Goal: Task Accomplishment & Management: Manage account settings

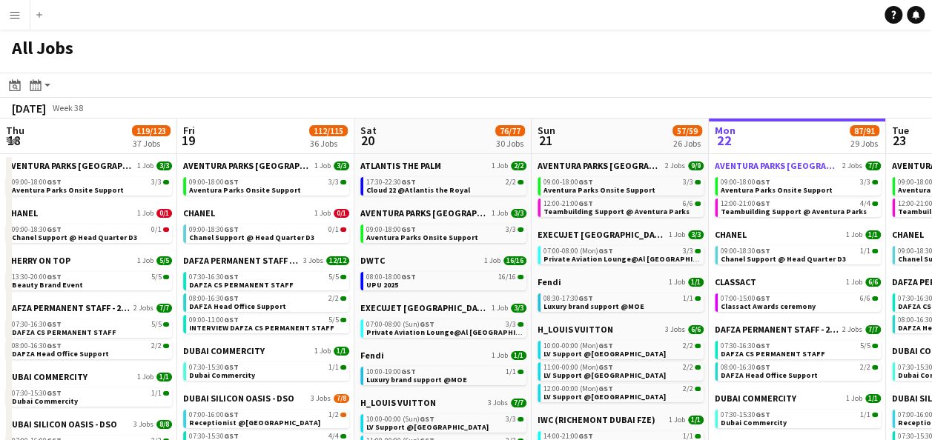
scroll to position [0, 340]
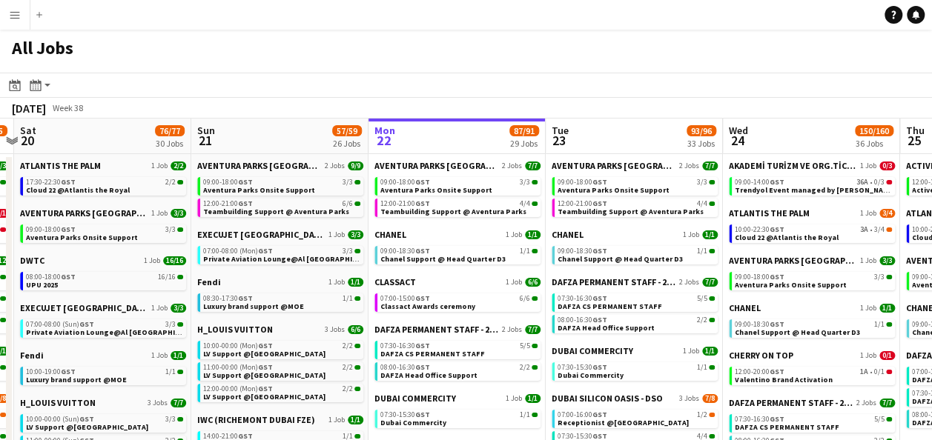
drag, startPoint x: 737, startPoint y: 105, endPoint x: 574, endPoint y: 132, distance: 165.2
click at [779, 102] on div "September 2025 Week 38" at bounding box center [466, 108] width 932 height 21
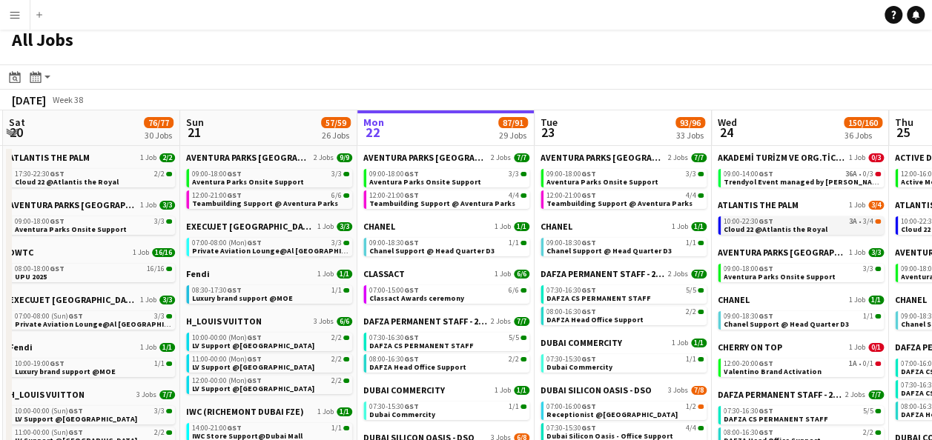
scroll to position [0, 354]
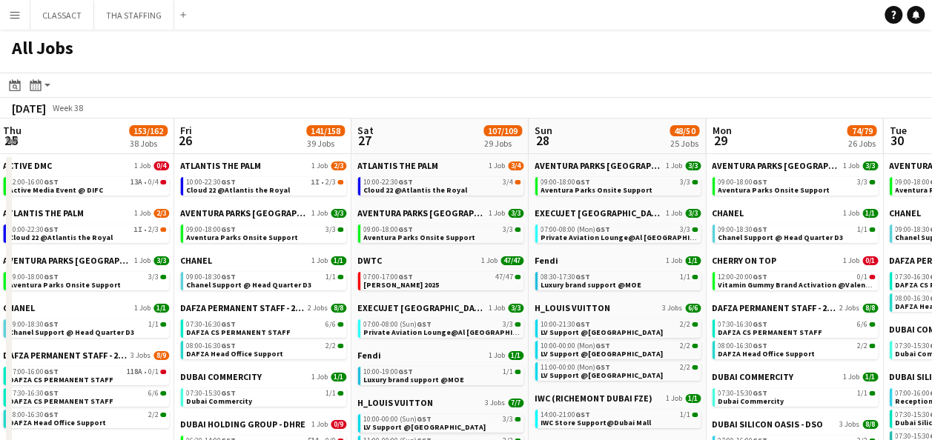
scroll to position [0, 375]
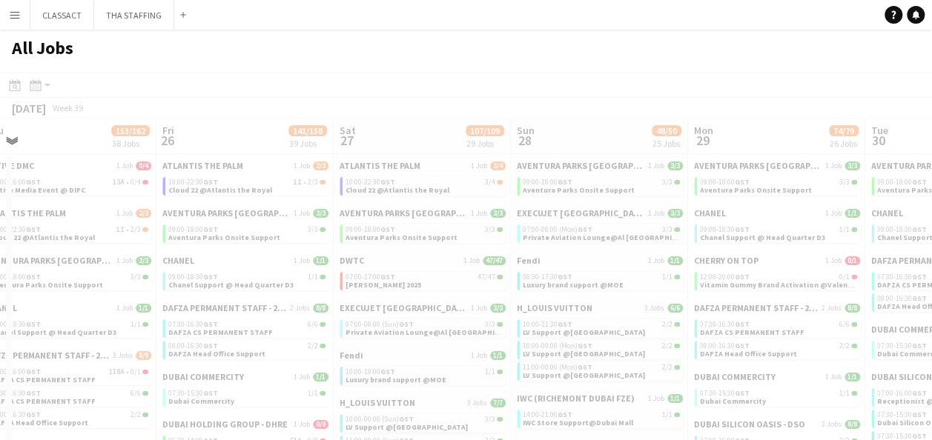
drag, startPoint x: 895, startPoint y: 202, endPoint x: 0, endPoint y: 196, distance: 894.6
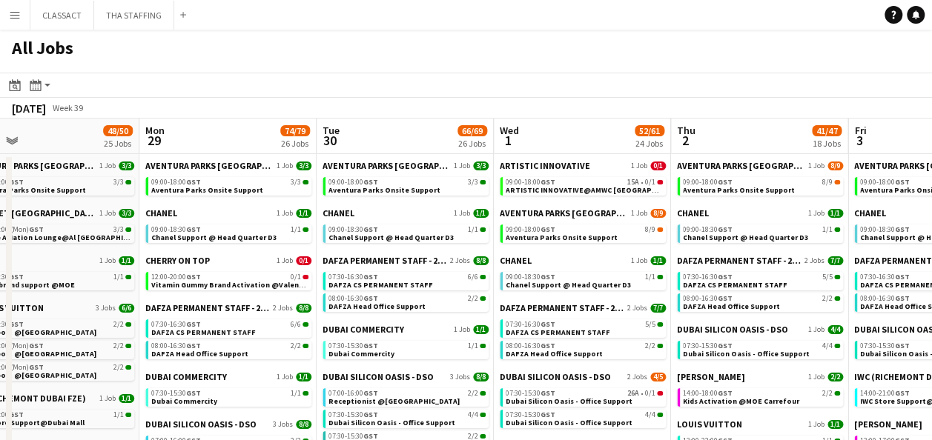
scroll to position [0, 628]
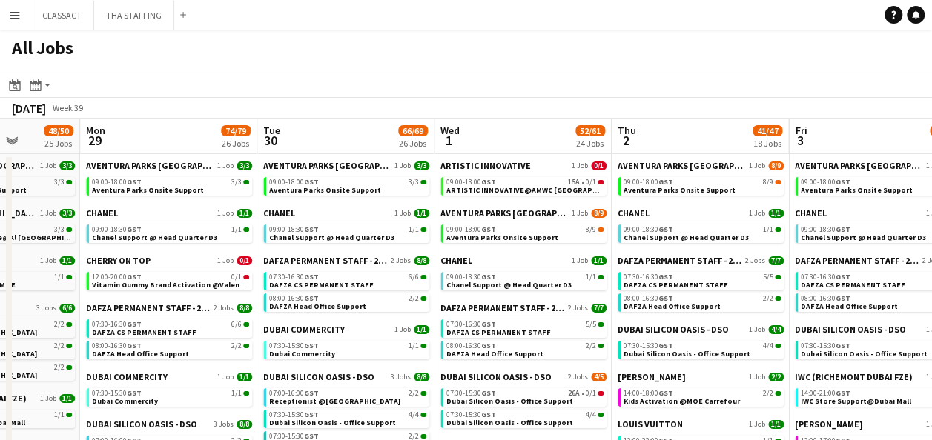
drag, startPoint x: 775, startPoint y: 206, endPoint x: 168, endPoint y: 216, distance: 607.8
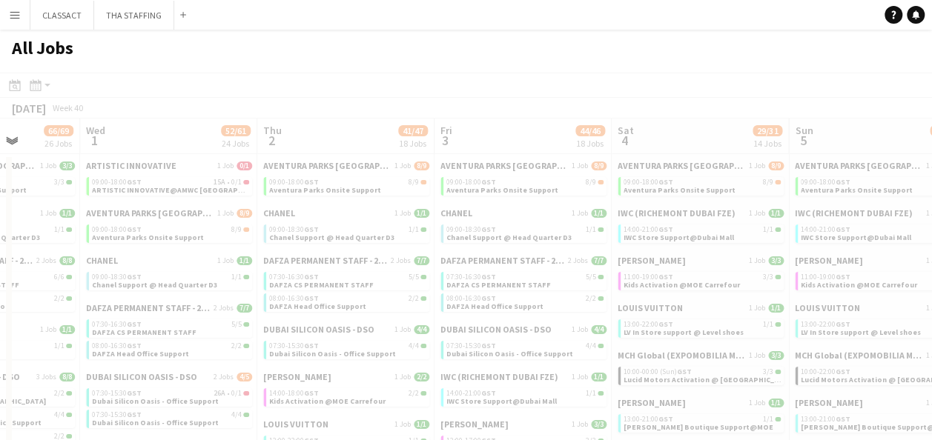
scroll to position [0, 372]
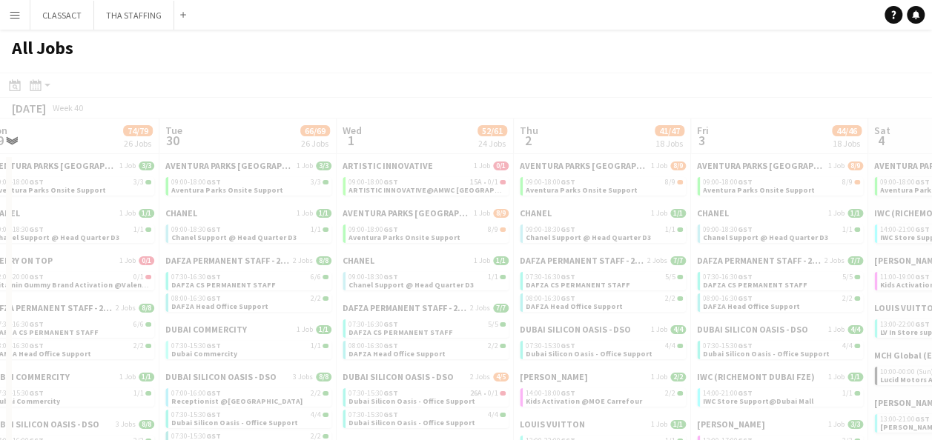
drag, startPoint x: 885, startPoint y: 139, endPoint x: 323, endPoint y: 163, distance: 562.3
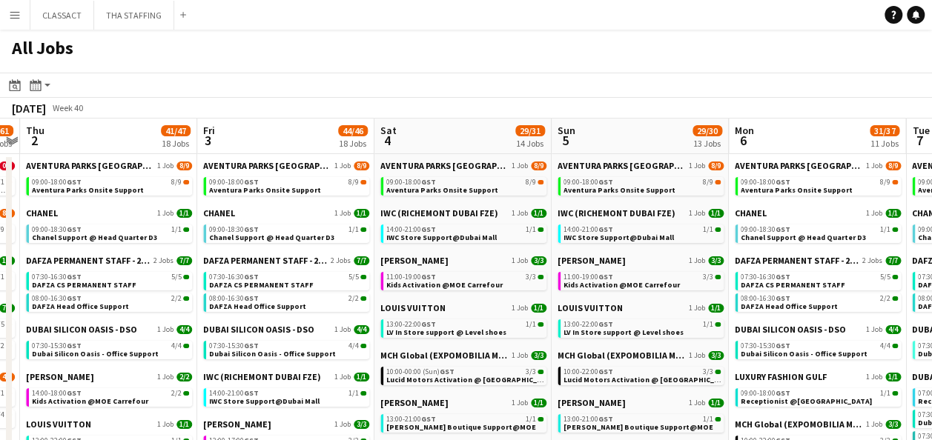
drag, startPoint x: 799, startPoint y: 125, endPoint x: 303, endPoint y: 142, distance: 496.1
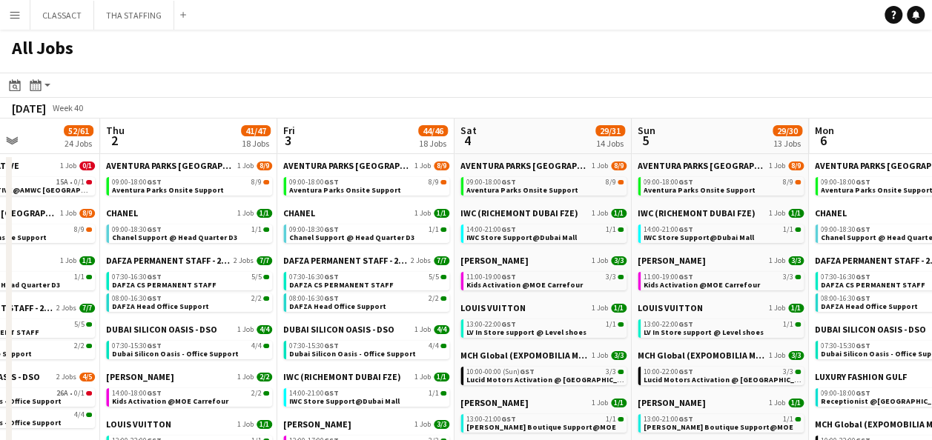
scroll to position [0, 425]
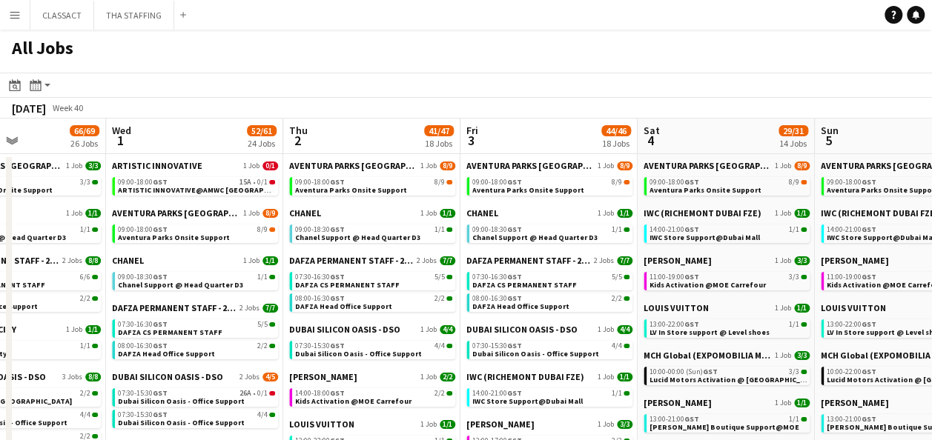
drag, startPoint x: 480, startPoint y: 129, endPoint x: 746, endPoint y: 145, distance: 265.8
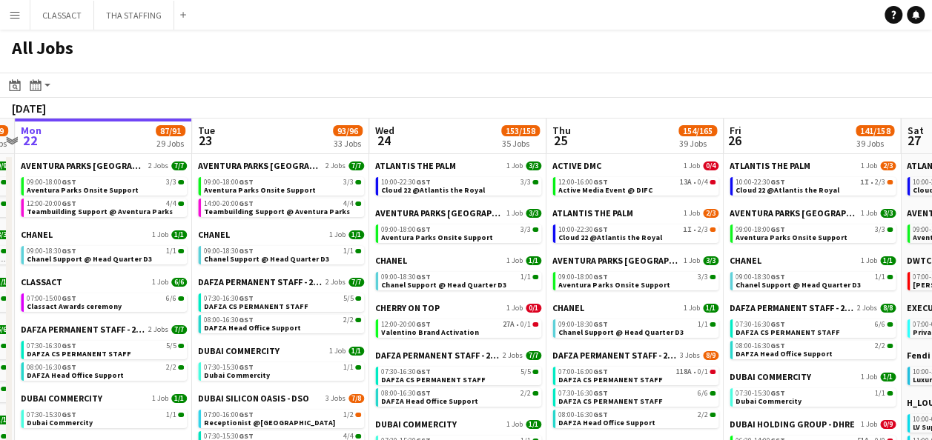
scroll to position [0, 533]
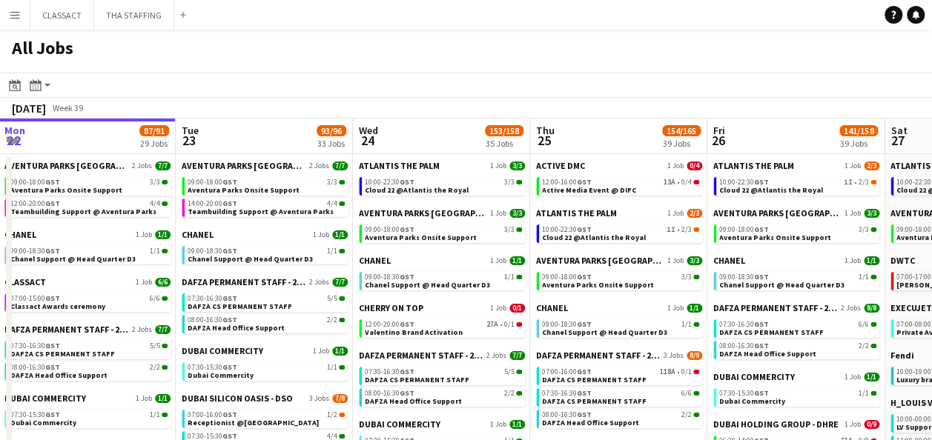
drag, startPoint x: 776, startPoint y: 125, endPoint x: 597, endPoint y: 146, distance: 179.8
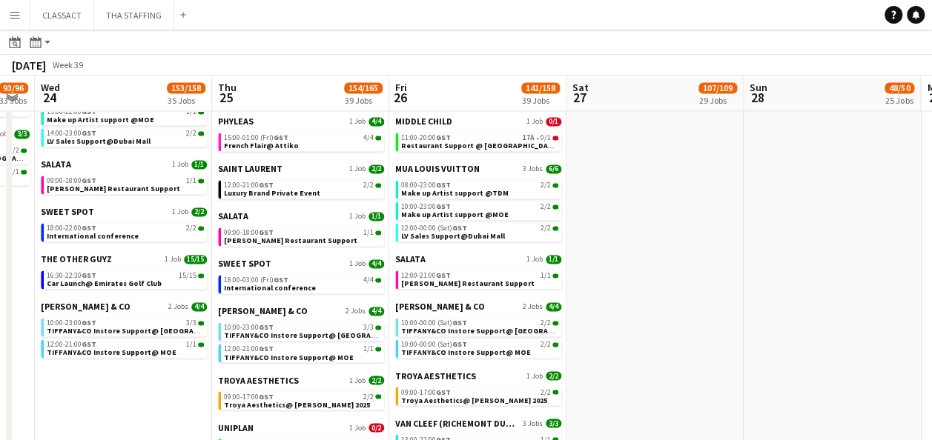
scroll to position [0, 505]
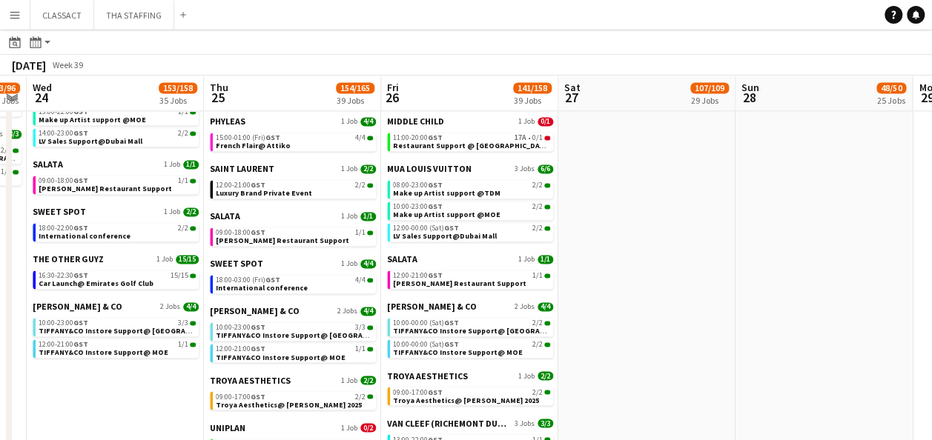
drag, startPoint x: 784, startPoint y: 81, endPoint x: 458, endPoint y: 86, distance: 326.1
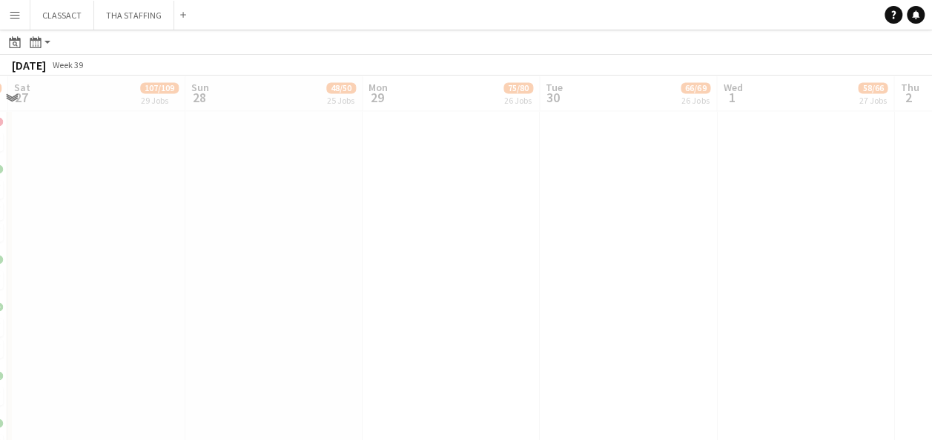
scroll to position [0, 365]
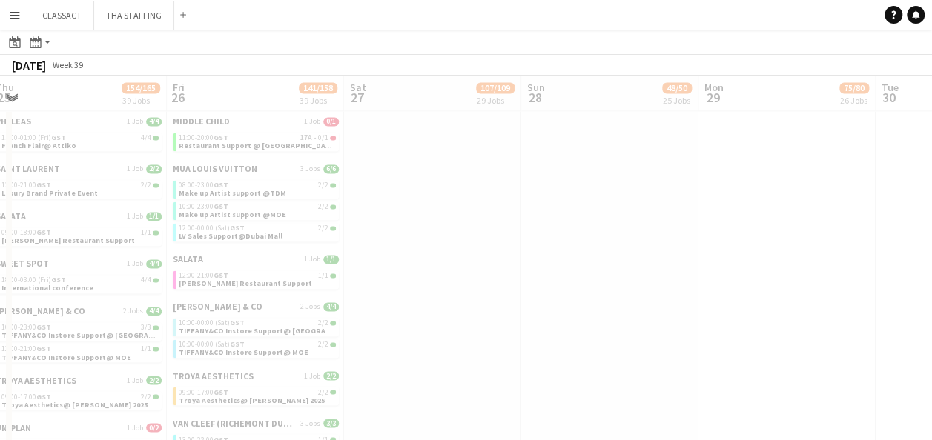
drag, startPoint x: 792, startPoint y: 92, endPoint x: 293, endPoint y: 118, distance: 499.5
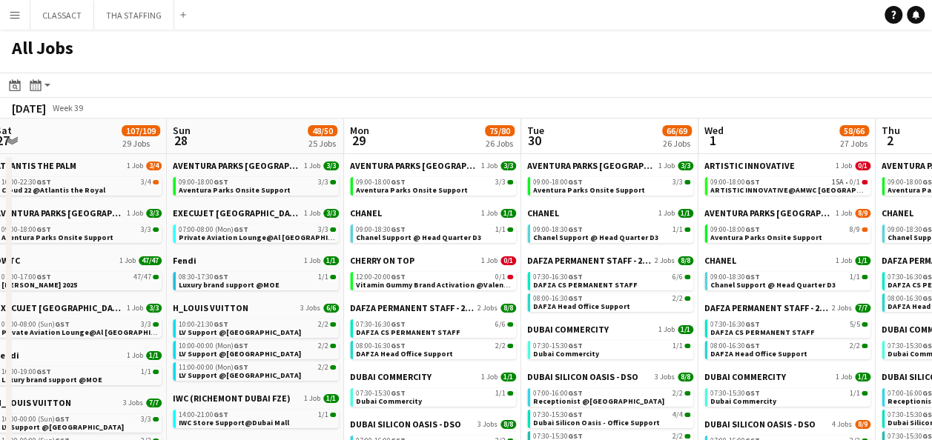
drag, startPoint x: 828, startPoint y: 126, endPoint x: 124, endPoint y: 105, distance: 704.4
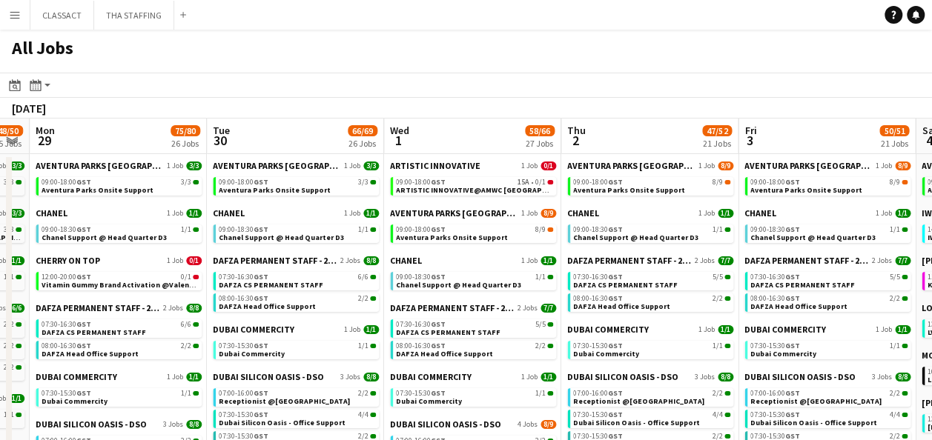
scroll to position [0, 357]
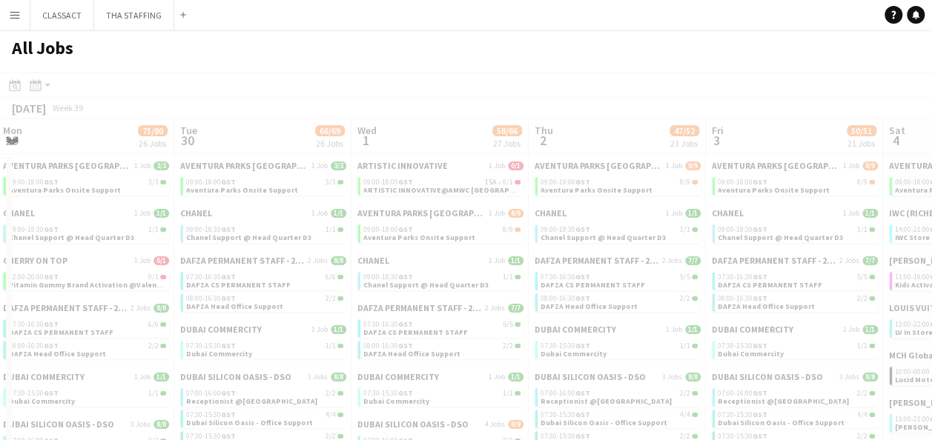
drag, startPoint x: 652, startPoint y: 130, endPoint x: 182, endPoint y: 132, distance: 470.6
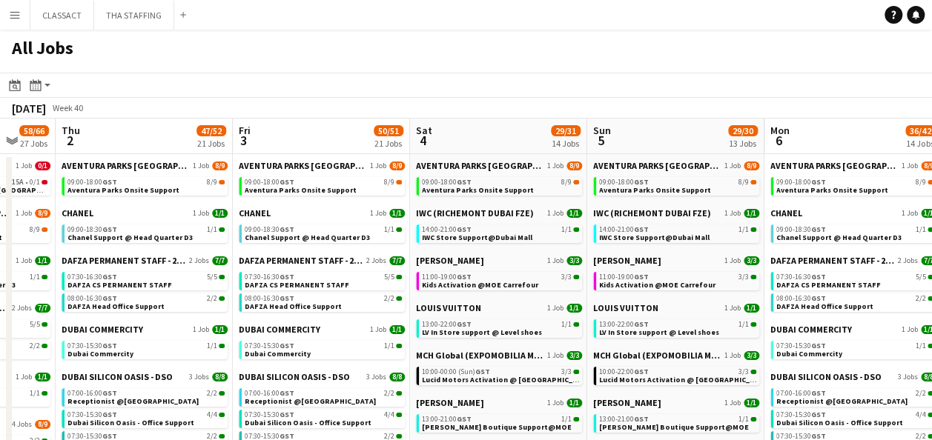
drag, startPoint x: 628, startPoint y: 136, endPoint x: 210, endPoint y: 145, distance: 418.1
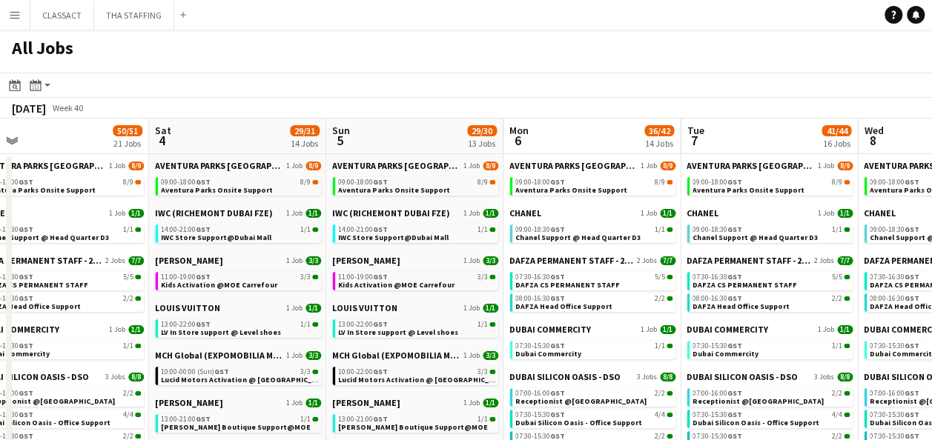
scroll to position [0, 406]
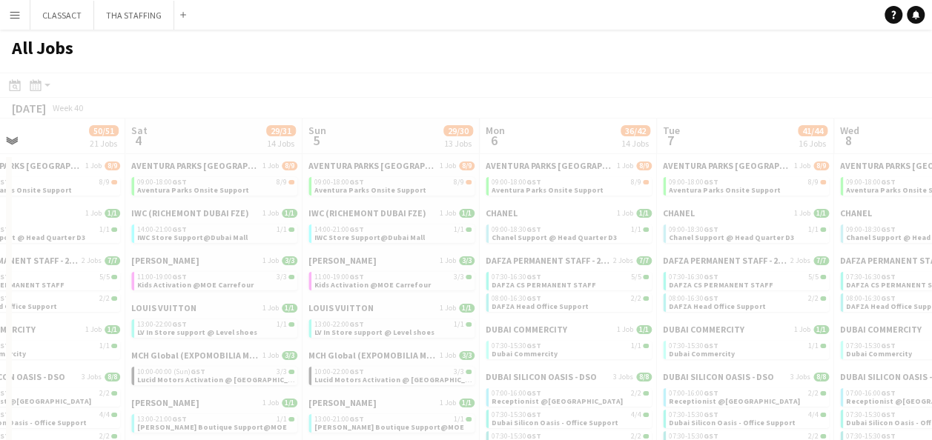
drag, startPoint x: 708, startPoint y: 122, endPoint x: 105, endPoint y: 119, distance: 603.3
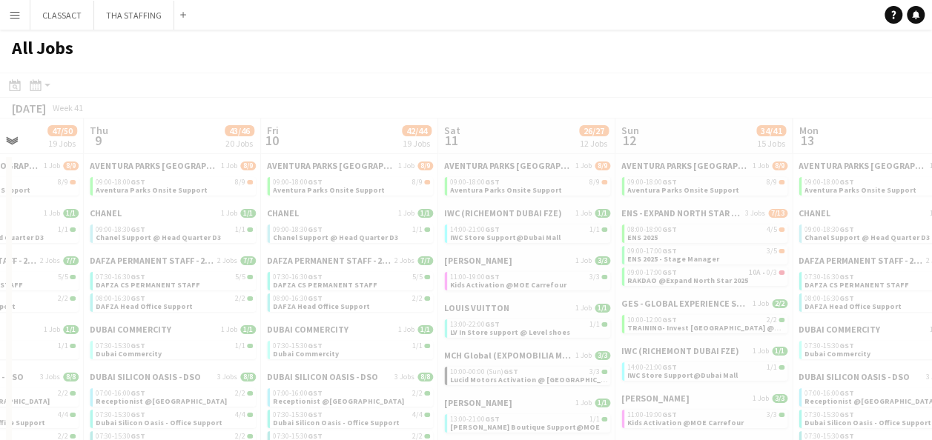
scroll to position [0, 371]
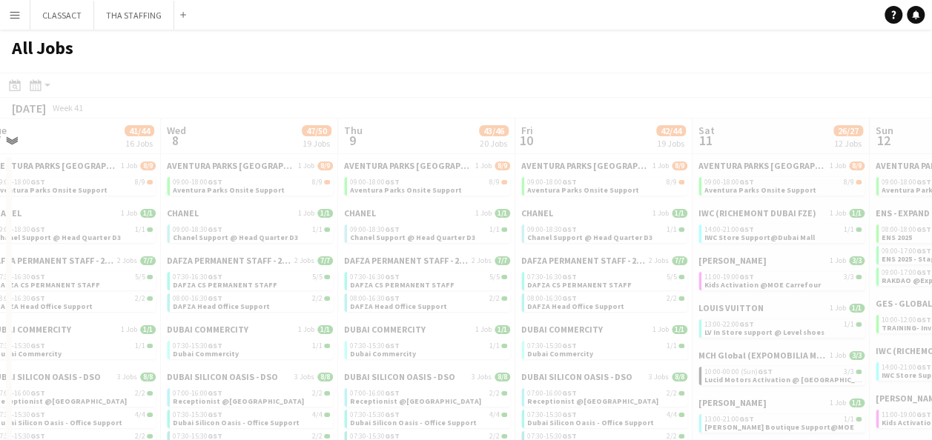
drag, startPoint x: 752, startPoint y: 125, endPoint x: 215, endPoint y: 147, distance: 537.8
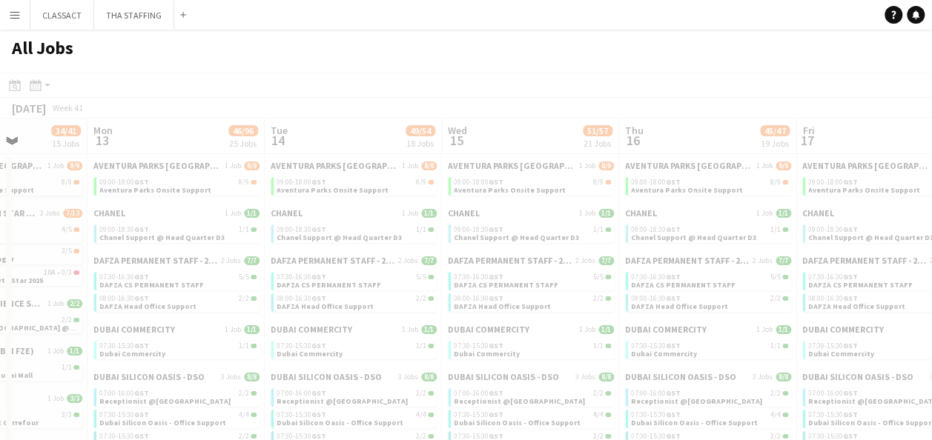
scroll to position [0, 360]
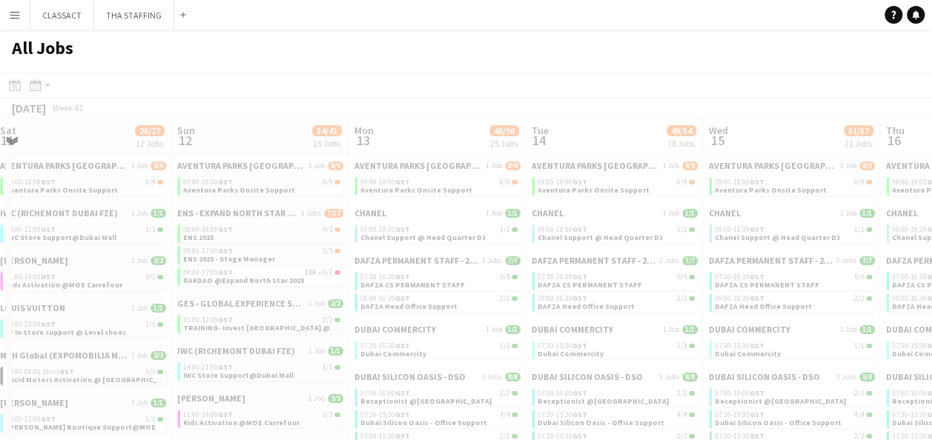
drag, startPoint x: 760, startPoint y: 143, endPoint x: 78, endPoint y: 136, distance: 682.6
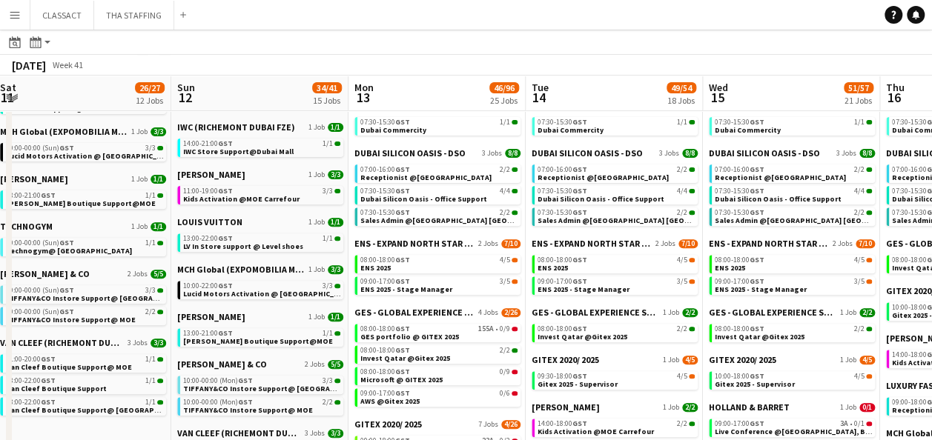
scroll to position [0, 308]
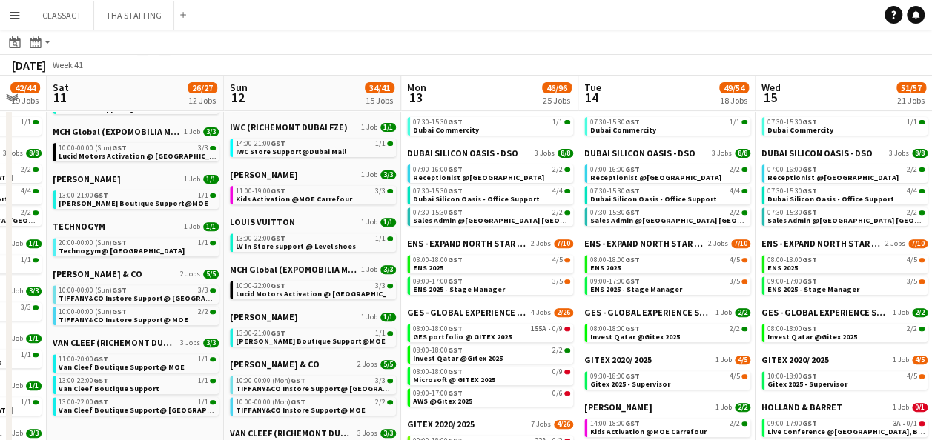
drag, startPoint x: 440, startPoint y: 79, endPoint x: 634, endPoint y: 71, distance: 195.1
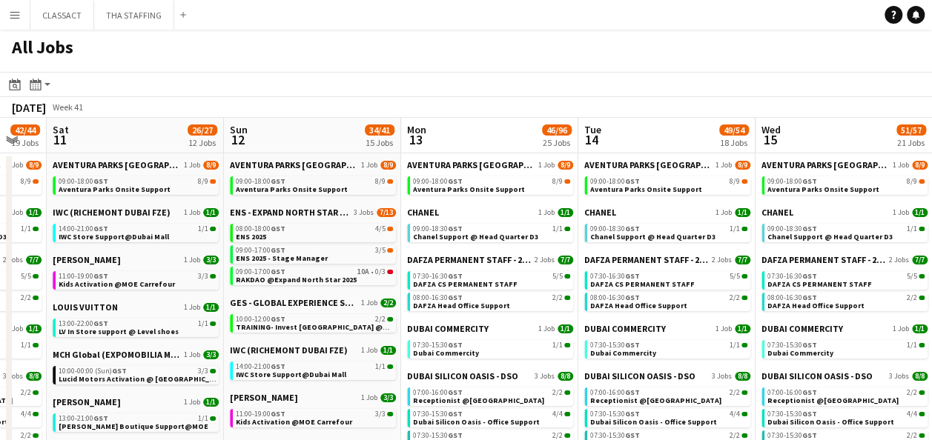
scroll to position [0, 0]
drag, startPoint x: 649, startPoint y: 116, endPoint x: 476, endPoint y: 134, distance: 173.6
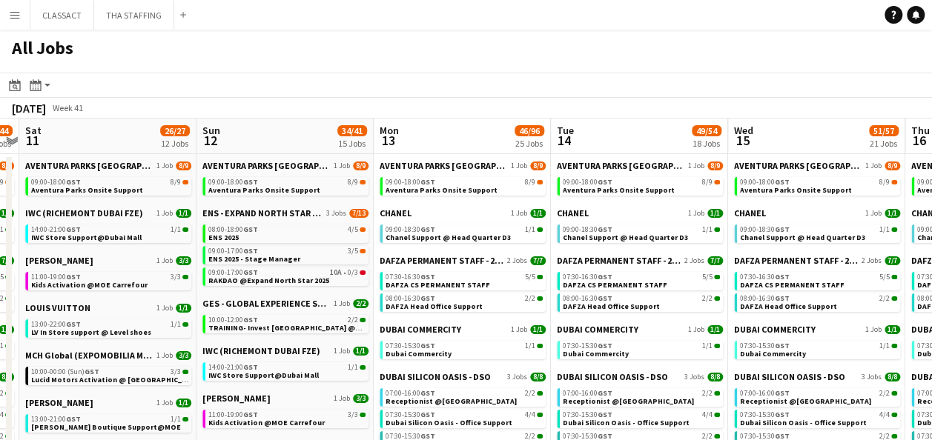
scroll to position [0, 337]
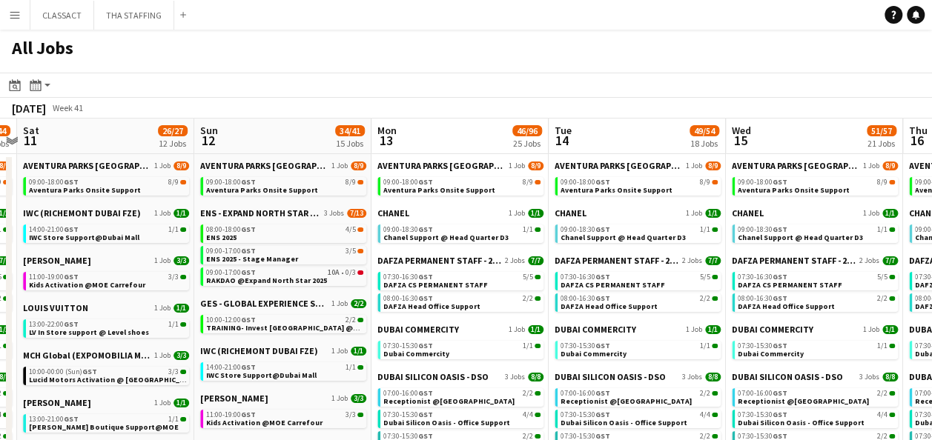
click at [634, 200] on div "AVENTURA PARKS DUBAI 1 Job 8/9 09:00-18:00 GST 8/9 Aventura Parks Onsite Support" at bounding box center [637, 183] width 166 height 47
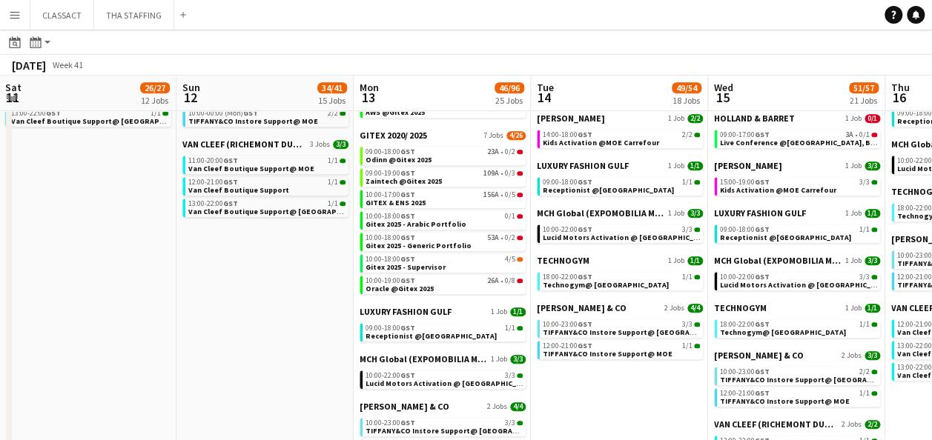
scroll to position [0, 352]
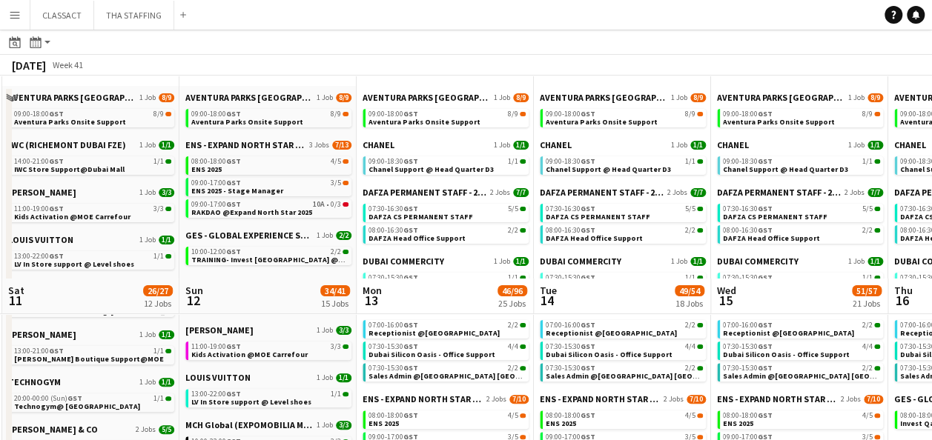
drag, startPoint x: 218, startPoint y: 246, endPoint x: 233, endPoint y: 236, distance: 18.1
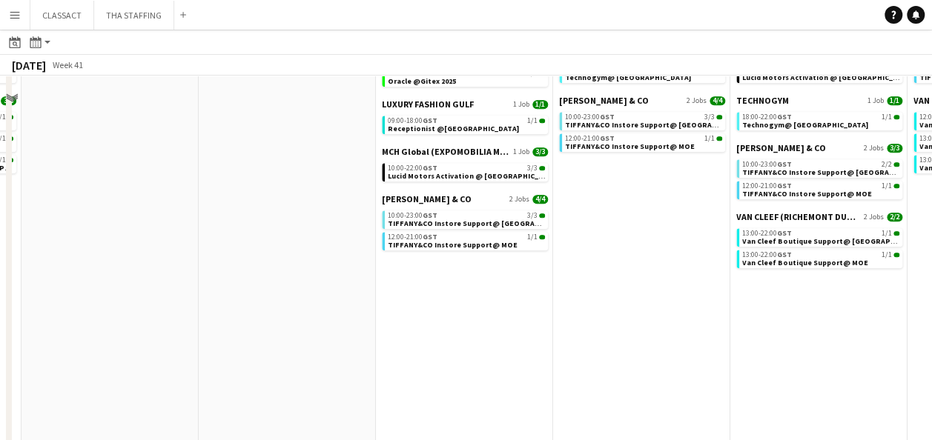
scroll to position [0, 0]
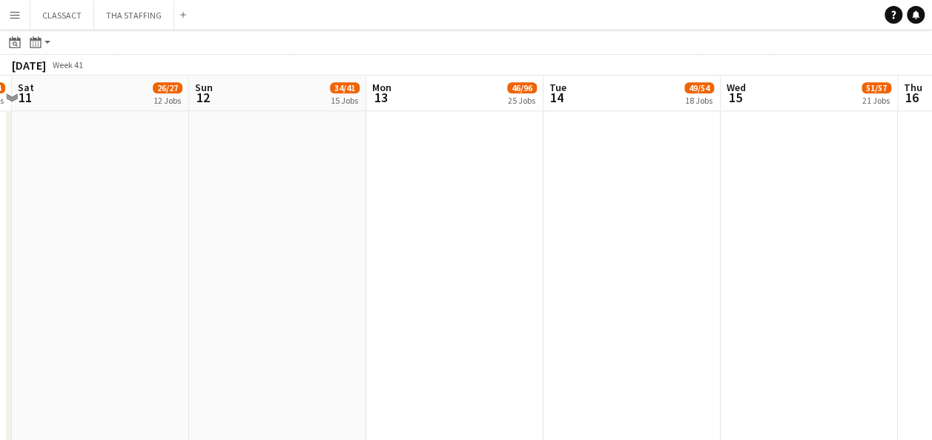
click at [691, 239] on app-date-cell "AVENTURA PARKS DUBAI 1 Job 8/9 09:00-18:00 GST 8/9 Aventura Parks Onsite Suppor…" at bounding box center [631, 69] width 177 height 1596
drag, startPoint x: 691, startPoint y: 239, endPoint x: 829, endPoint y: 234, distance: 137.9
click at [829, 234] on app-date-cell "AVENTURA PARKS DUBAI 1 Job 8/9 09:00-18:00 GST 8/9 Aventura Parks Onsite Suppor…" at bounding box center [808, 69] width 177 height 1596
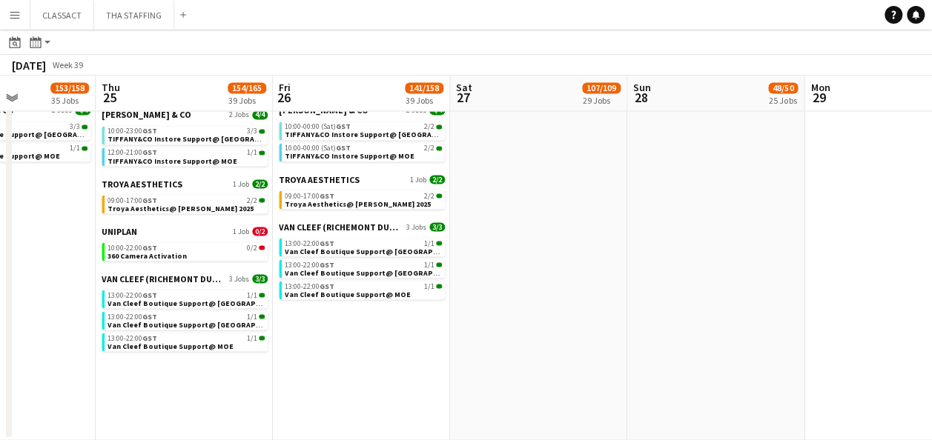
scroll to position [0, 626]
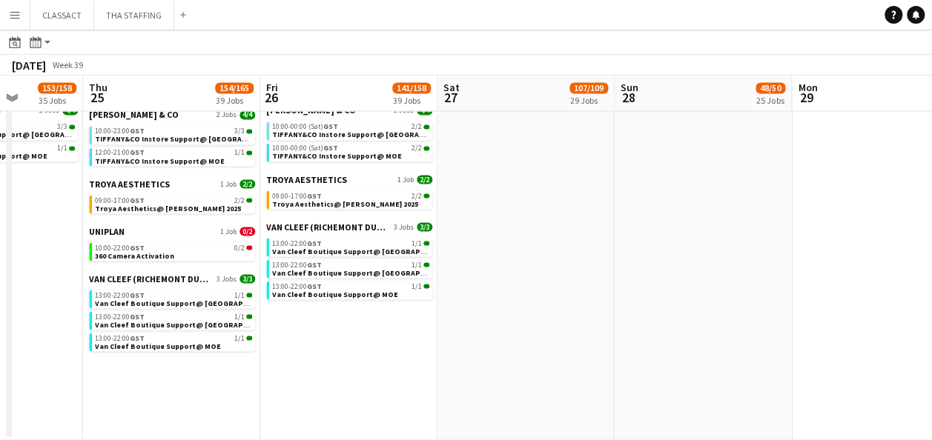
drag, startPoint x: 626, startPoint y: 284, endPoint x: 66, endPoint y: 245, distance: 561.7
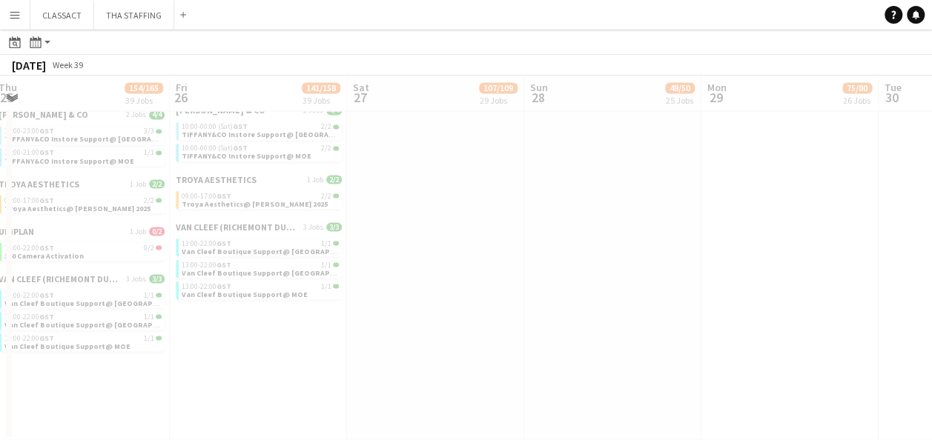
drag, startPoint x: 851, startPoint y: 219, endPoint x: 393, endPoint y: 227, distance: 458.1
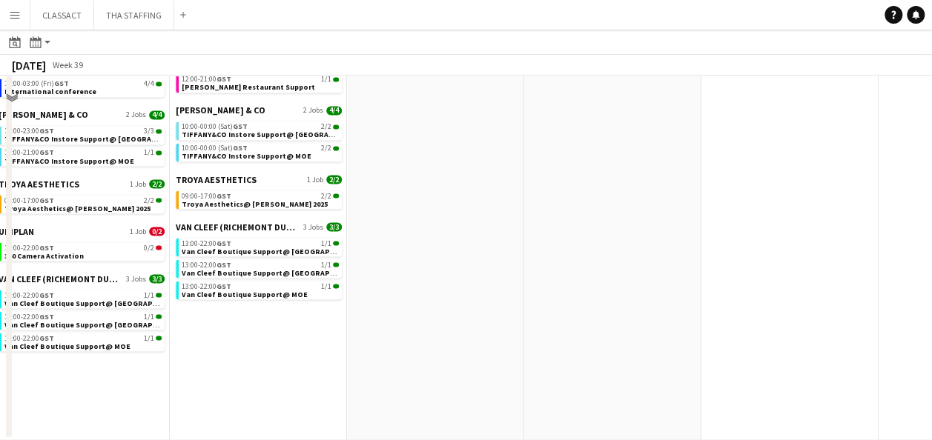
scroll to position [1234, 0]
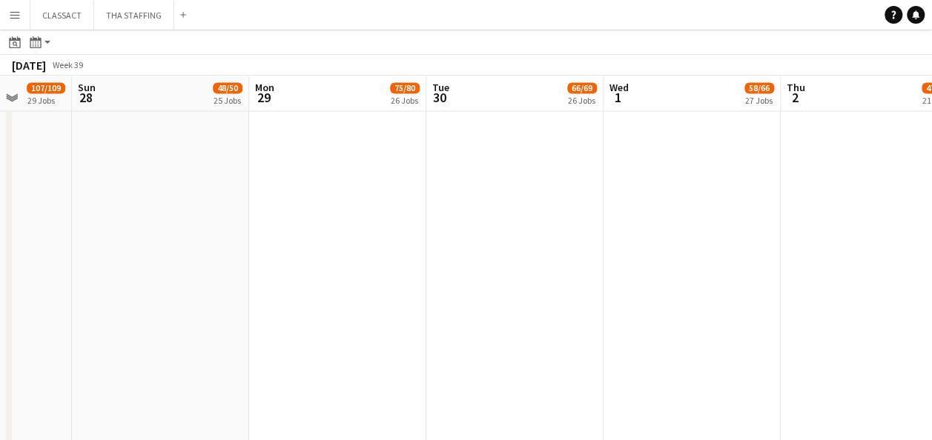
drag, startPoint x: 817, startPoint y: 199, endPoint x: 360, endPoint y: 197, distance: 456.6
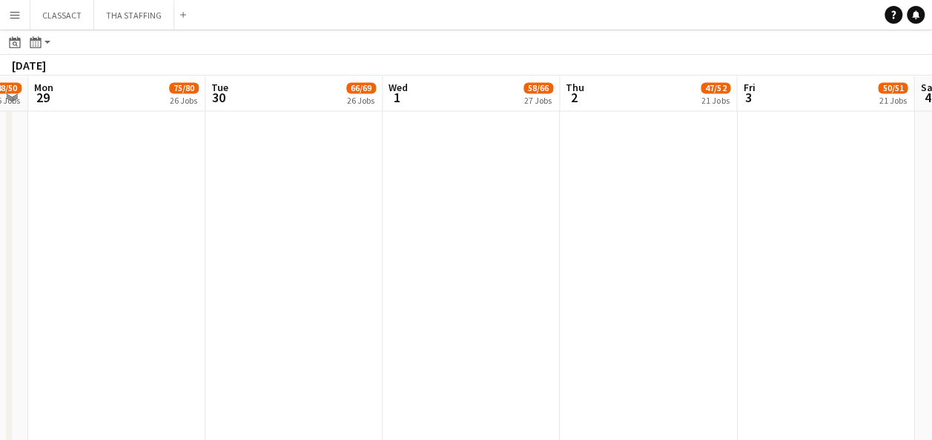
scroll to position [0, 395]
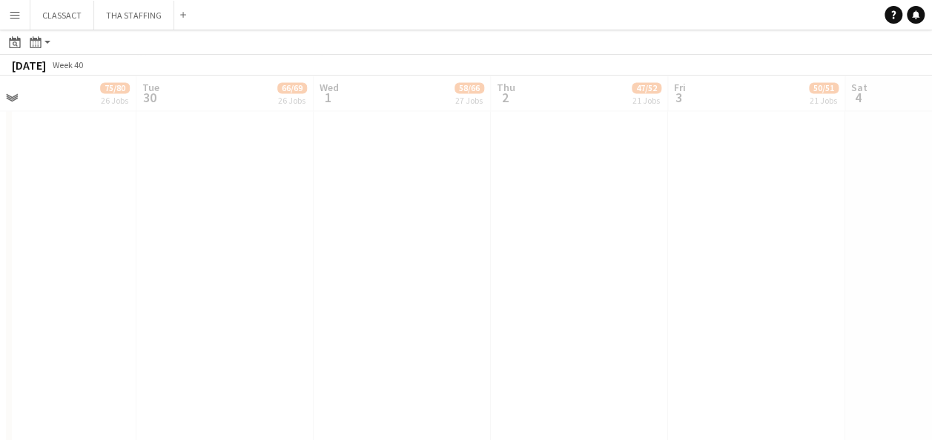
drag, startPoint x: 833, startPoint y: 230, endPoint x: 190, endPoint y: 203, distance: 643.1
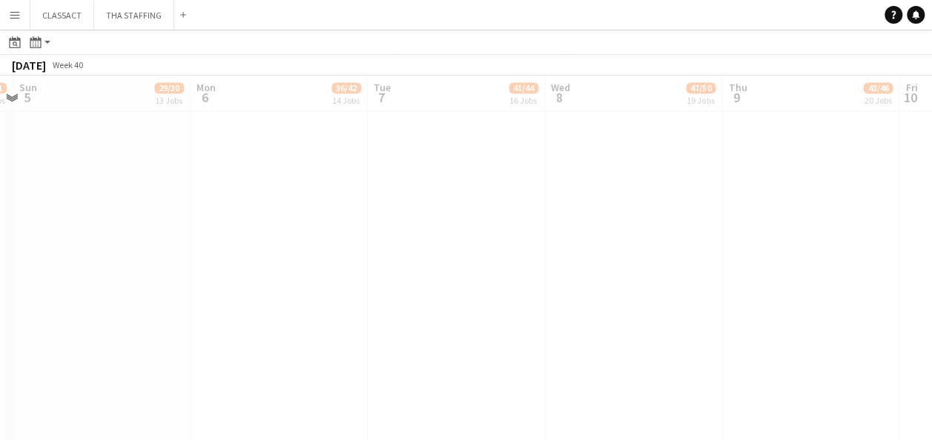
scroll to position [0, 359]
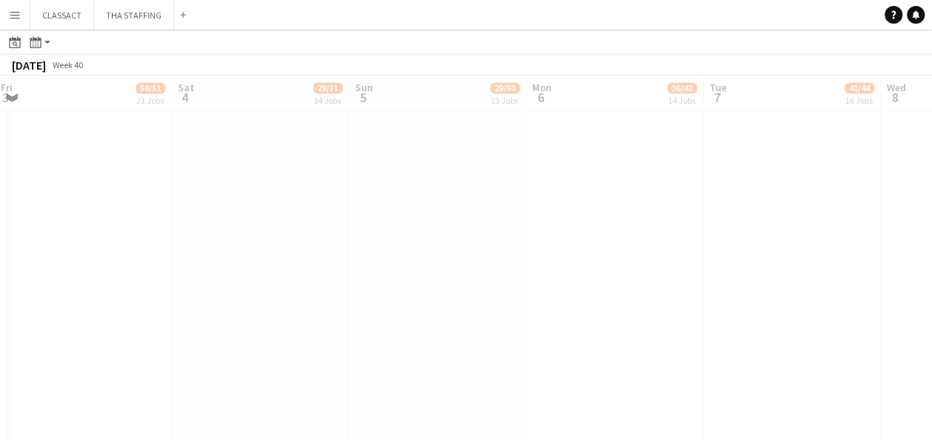
drag, startPoint x: 843, startPoint y: 240, endPoint x: 188, endPoint y: 216, distance: 655.6
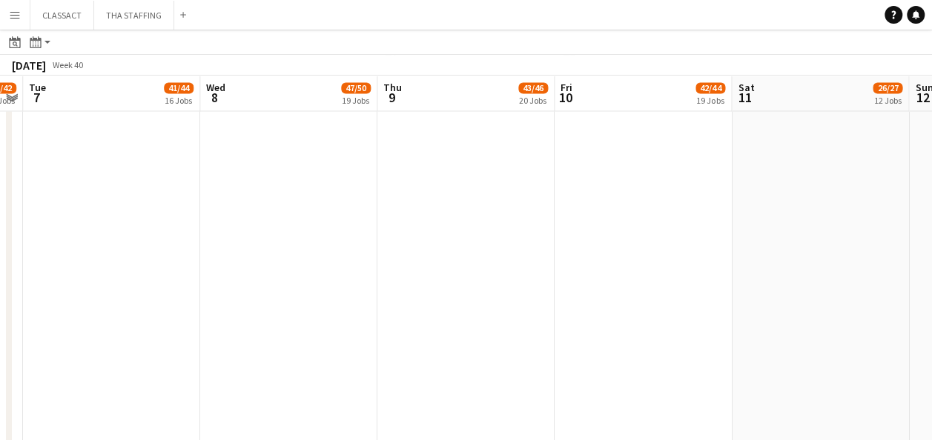
drag, startPoint x: 851, startPoint y: 224, endPoint x: 170, endPoint y: 173, distance: 682.2
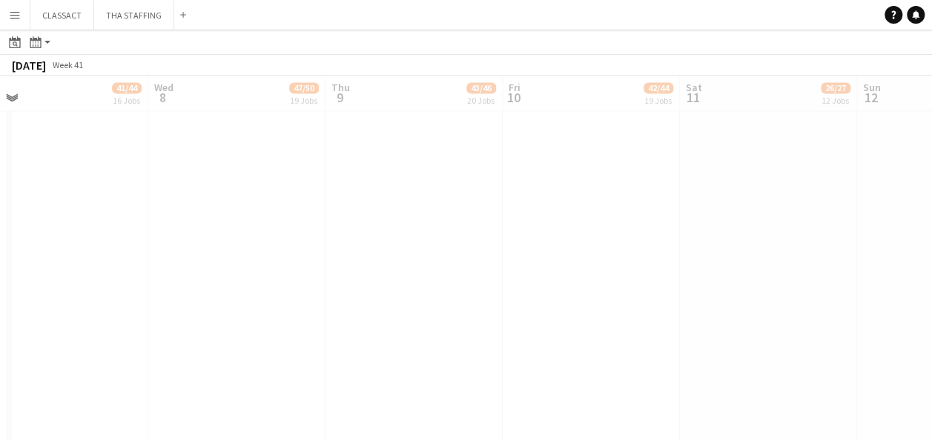
drag, startPoint x: 778, startPoint y: 239, endPoint x: 393, endPoint y: 246, distance: 385.5
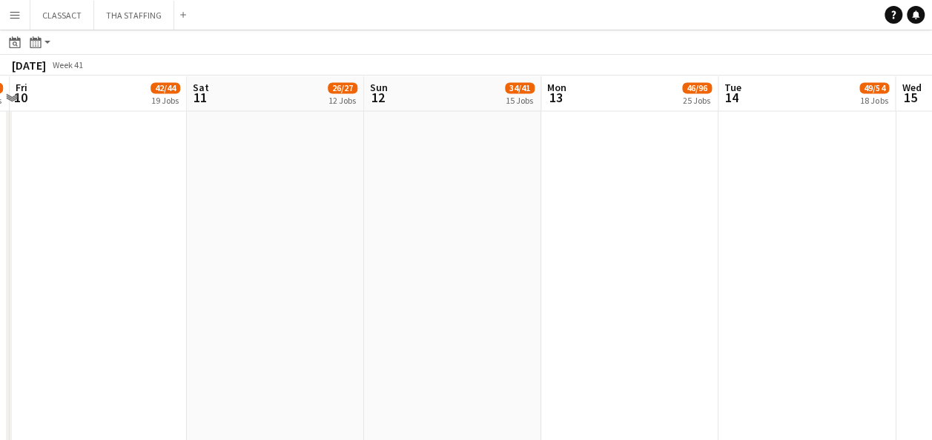
drag, startPoint x: 840, startPoint y: 234, endPoint x: 411, endPoint y: 212, distance: 429.7
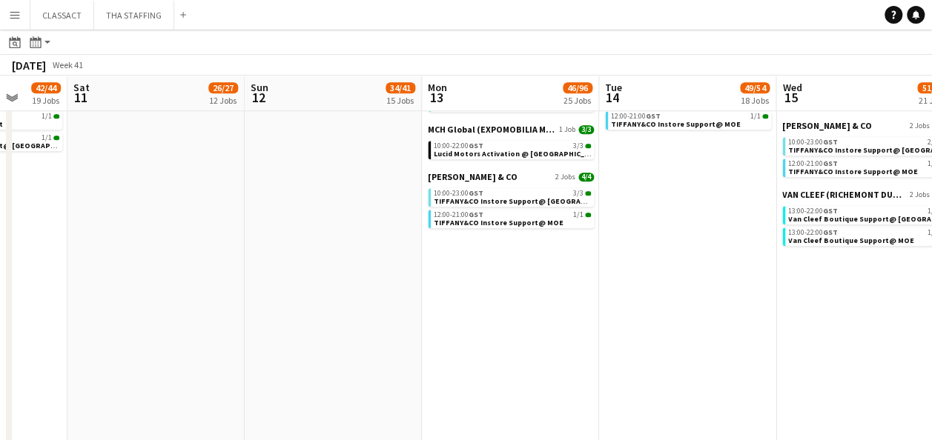
scroll to position [0, 358]
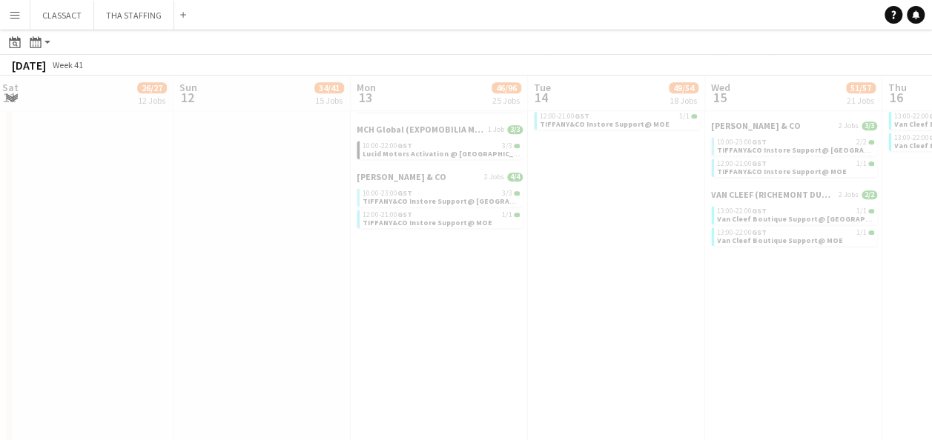
drag, startPoint x: 796, startPoint y: 279, endPoint x: 345, endPoint y: 259, distance: 451.0
click at [345, 261] on app-all-jobs "All Jobs Date picker [DATE] [DATE] [DATE] M [DATE] T [DATE] W [DATE] T [DATE] F…" at bounding box center [466, 147] width 932 height 1719
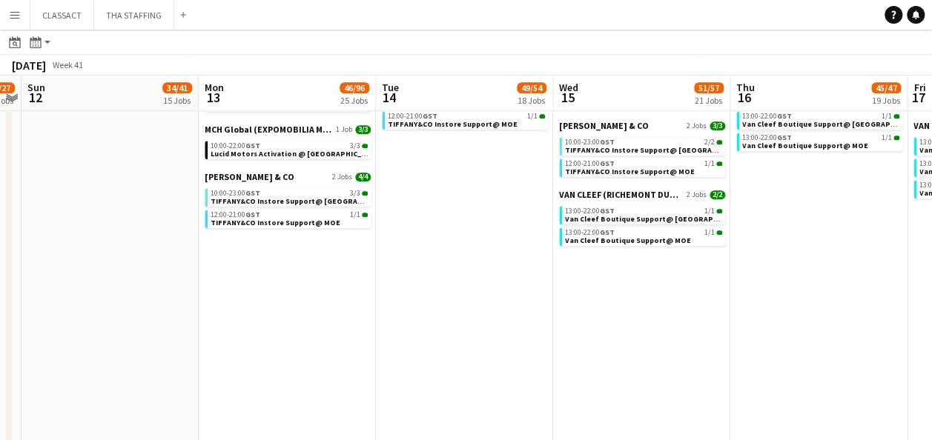
scroll to position [0, 520]
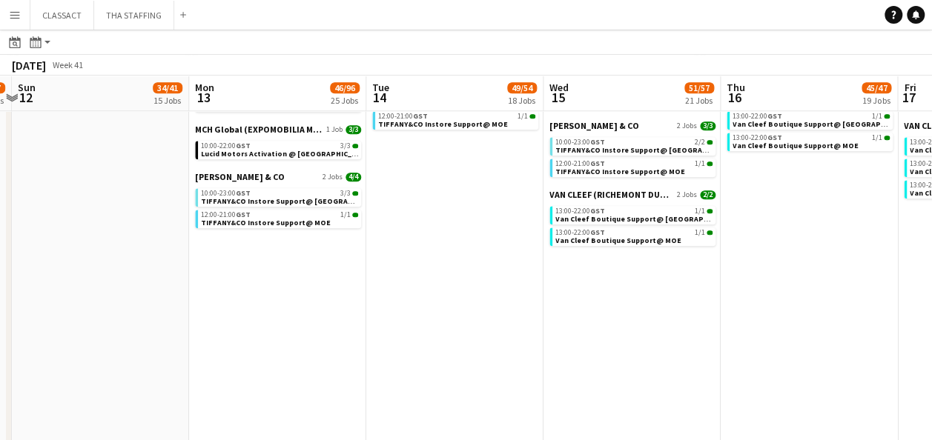
drag, startPoint x: 672, startPoint y: 283, endPoint x: 511, endPoint y: 293, distance: 161.9
click at [511, 293] on app-calendar-viewport "Thu 9 43/46 20 Jobs Fri 10 42/44 19 Jobs Sat 11 26/27 12 Jobs Sun 12 34/41 15 J…" at bounding box center [466, 169] width 932 height 1676
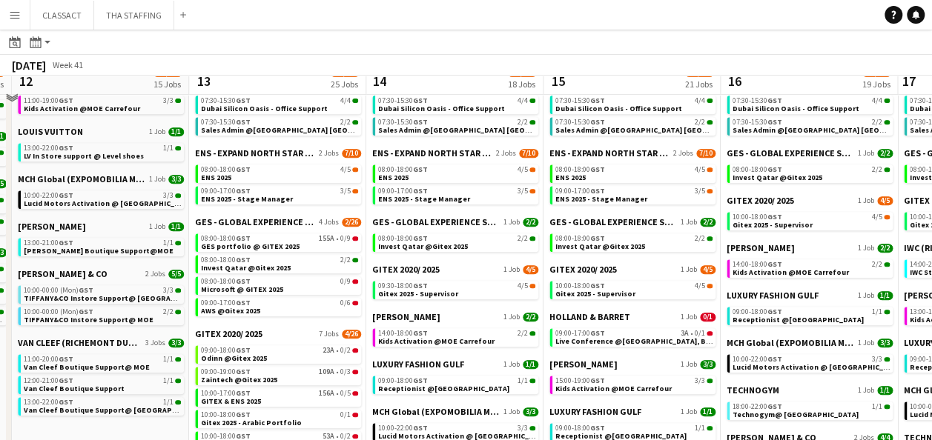
scroll to position [296, 0]
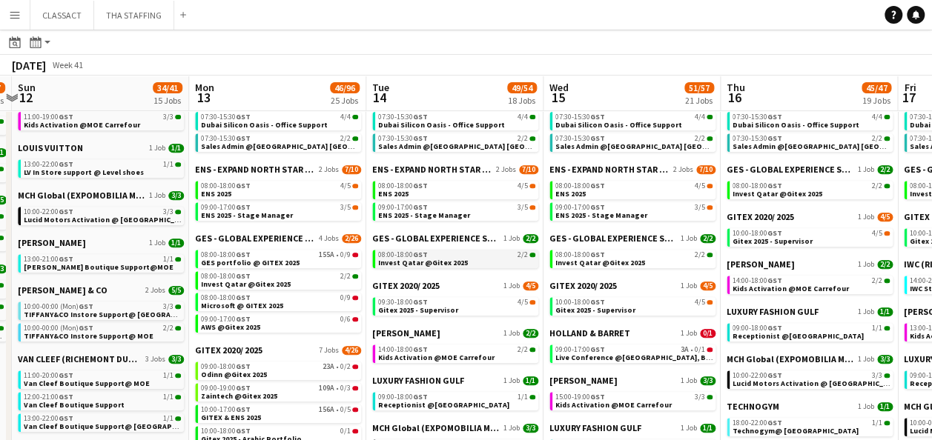
click at [442, 251] on link "08:00-18:00 GST 2/2 Invest Qatar @Gitex 2025" at bounding box center [456, 258] width 157 height 17
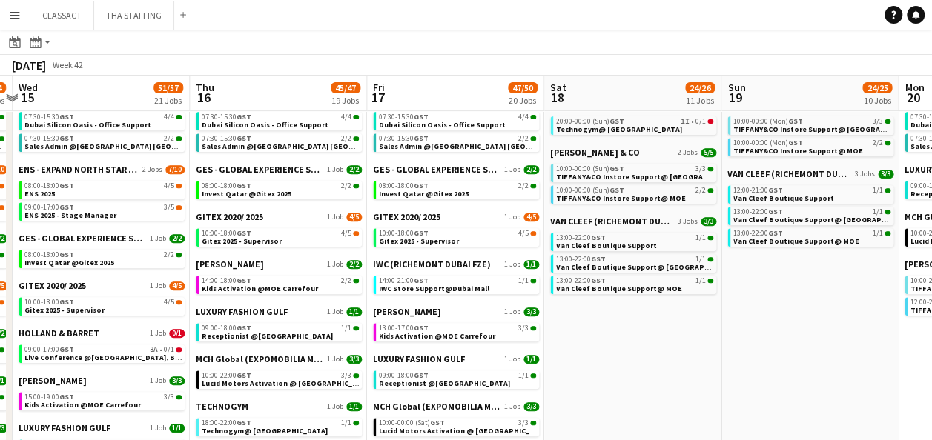
scroll to position [0, 374]
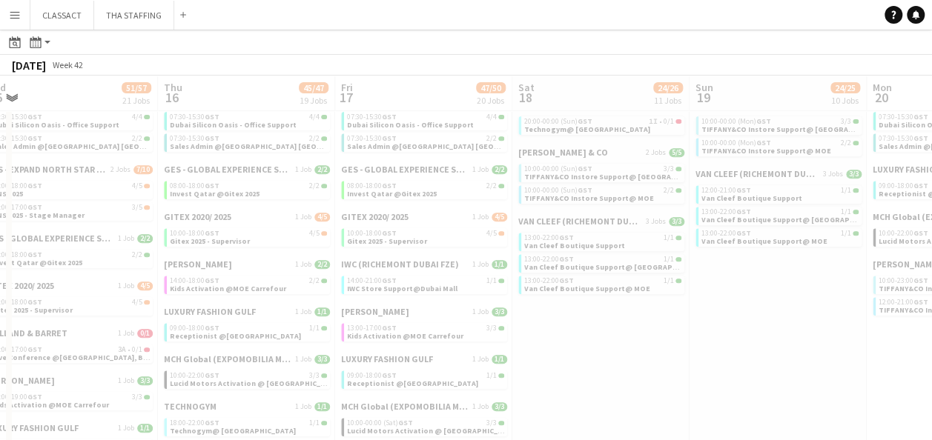
drag, startPoint x: 638, startPoint y: 91, endPoint x: 46, endPoint y: 101, distance: 592.3
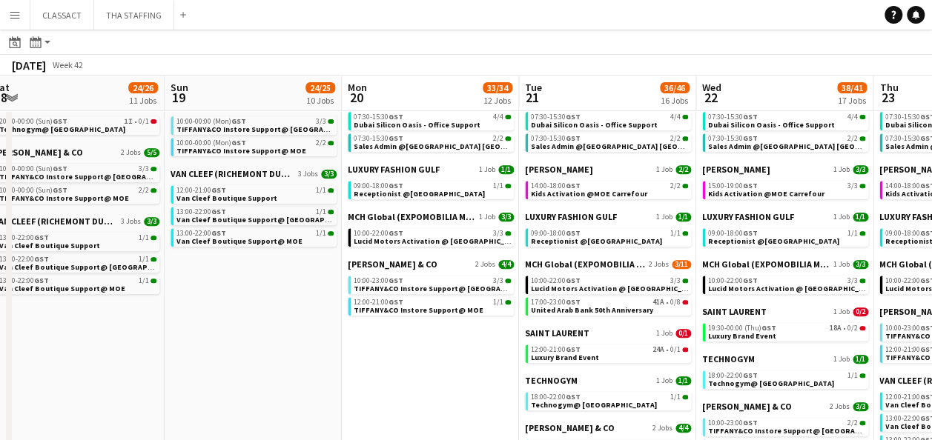
scroll to position [0, 554]
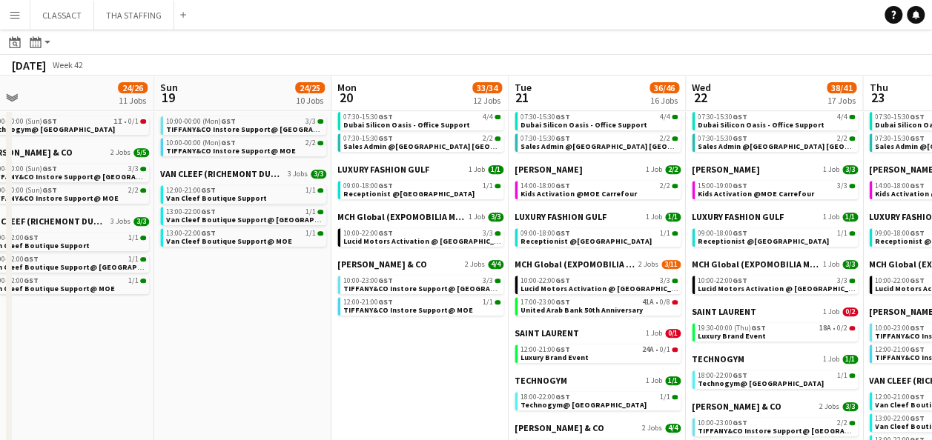
drag, startPoint x: 606, startPoint y: 87, endPoint x: 72, endPoint y: 89, distance: 534.4
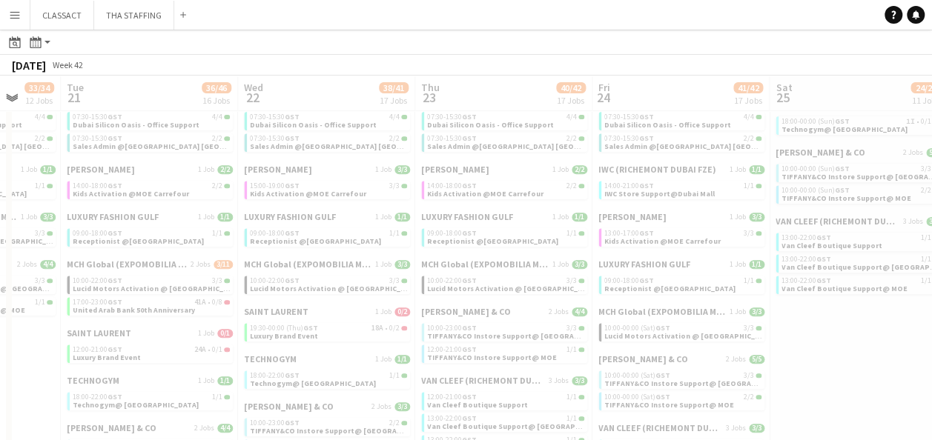
scroll to position [0, 367]
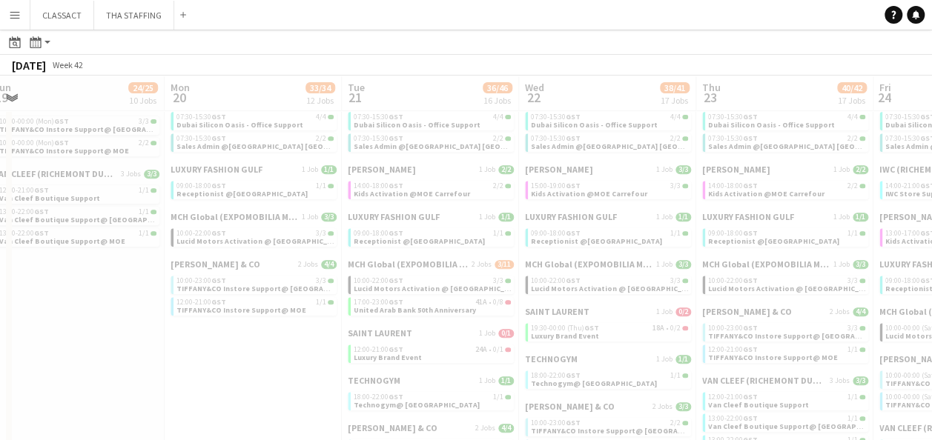
drag, startPoint x: 760, startPoint y: 82, endPoint x: 192, endPoint y: 98, distance: 568.7
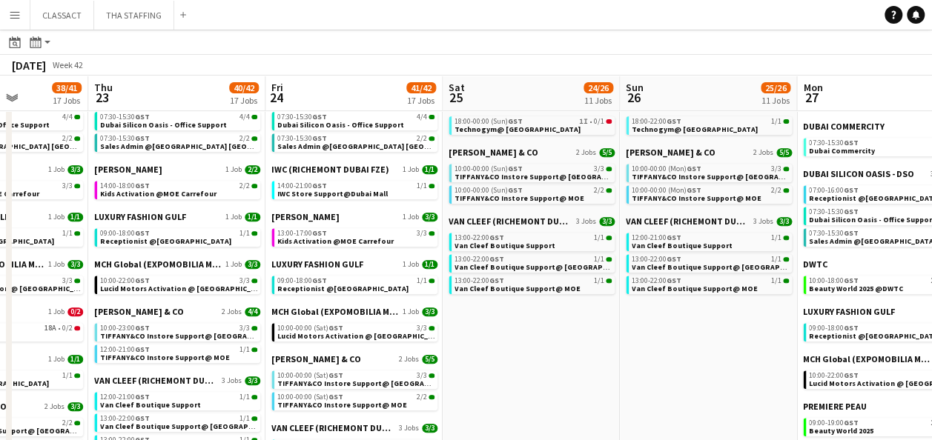
scroll to position [0, 666]
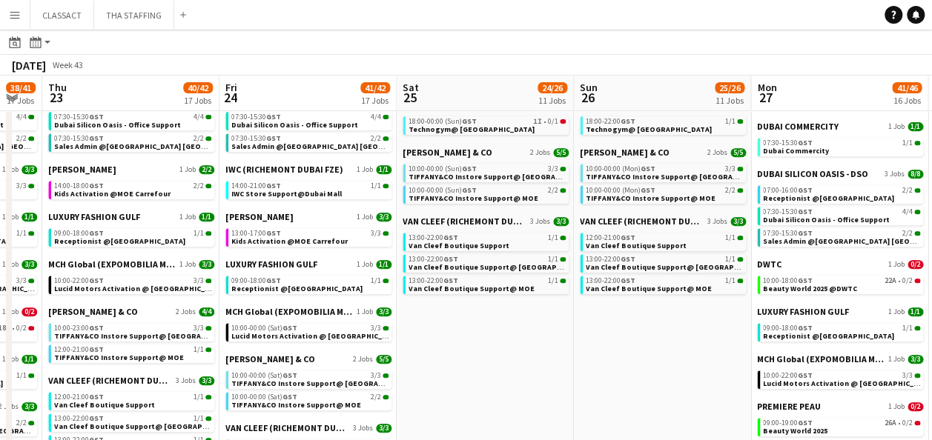
drag, startPoint x: 769, startPoint y: 84, endPoint x: 115, endPoint y: 92, distance: 654.5
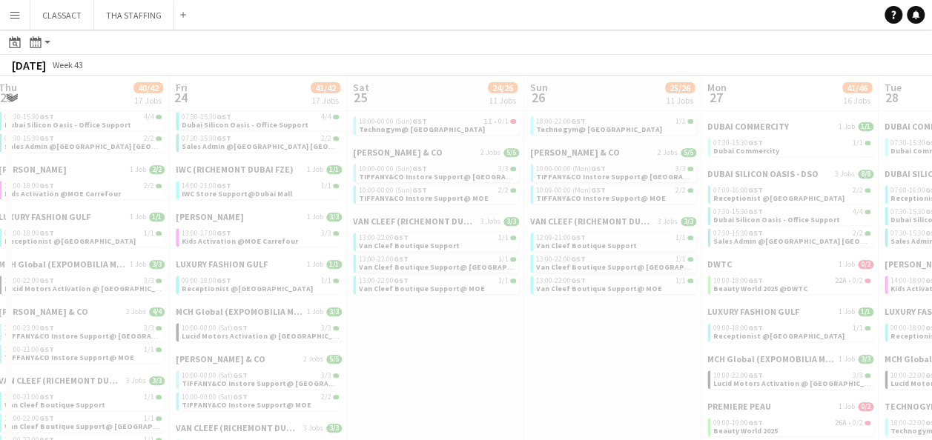
drag, startPoint x: 834, startPoint y: 90, endPoint x: 332, endPoint y: 116, distance: 502.4
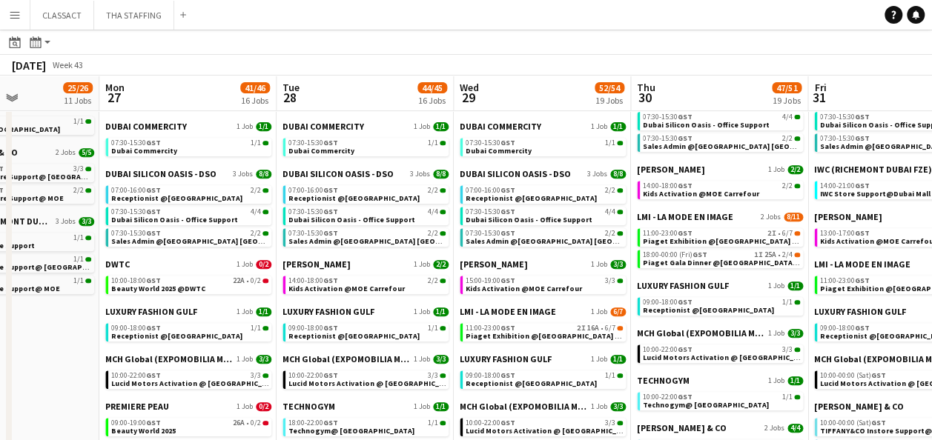
scroll to position [0, 624]
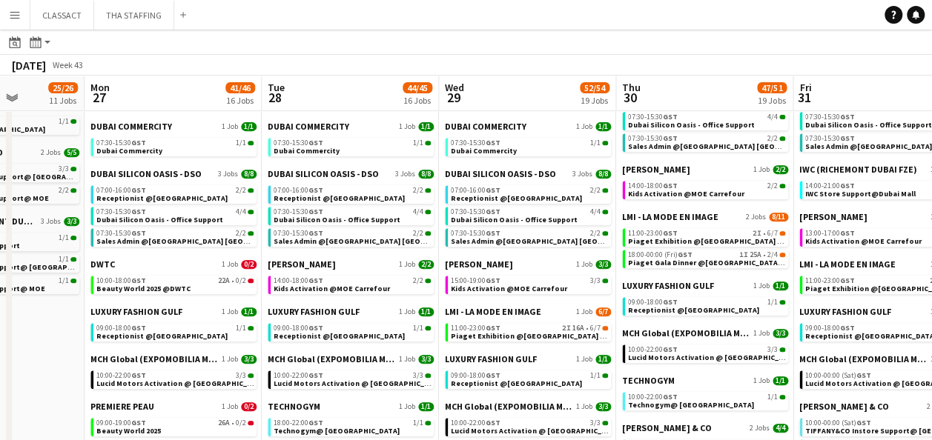
drag, startPoint x: 783, startPoint y: 84, endPoint x: 166, endPoint y: 87, distance: 616.6
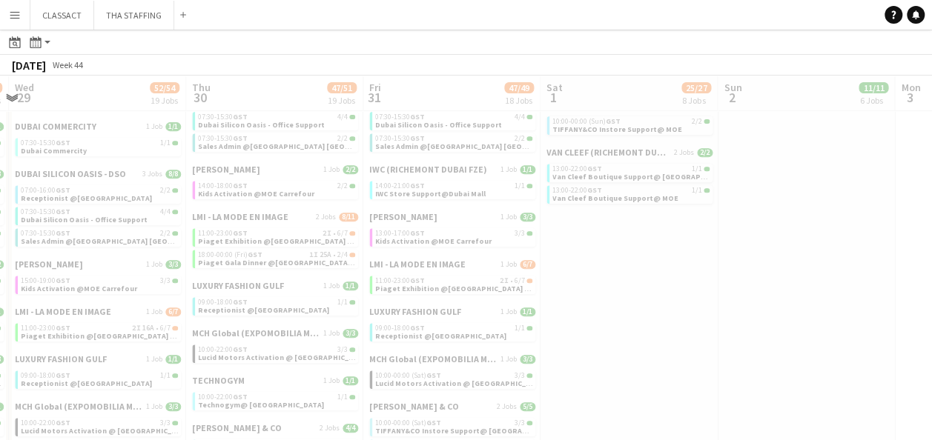
scroll to position [0, 360]
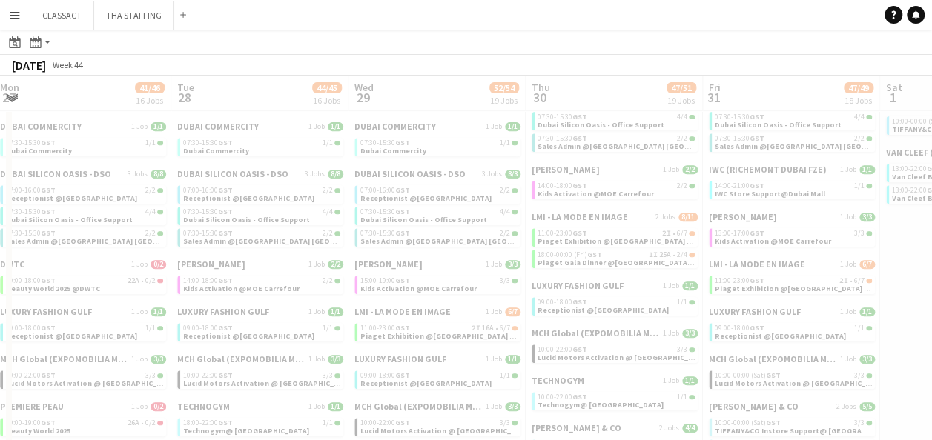
drag, startPoint x: 848, startPoint y: 87, endPoint x: 654, endPoint y: 102, distance: 194.1
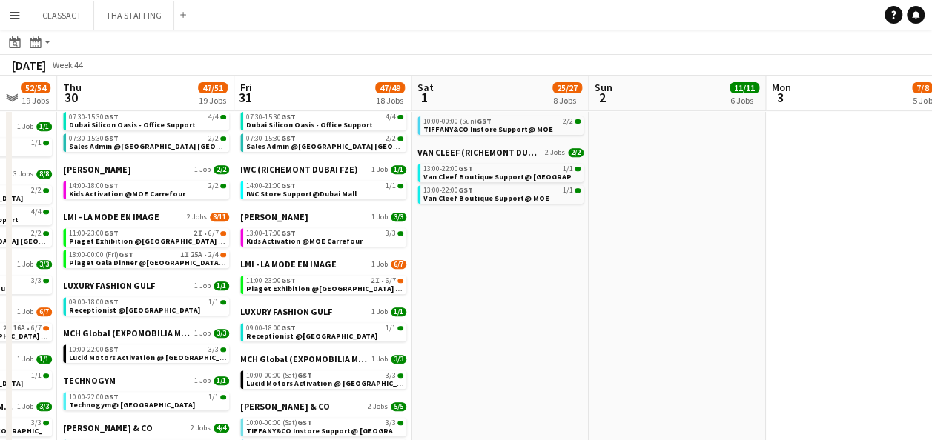
scroll to position [0, 479]
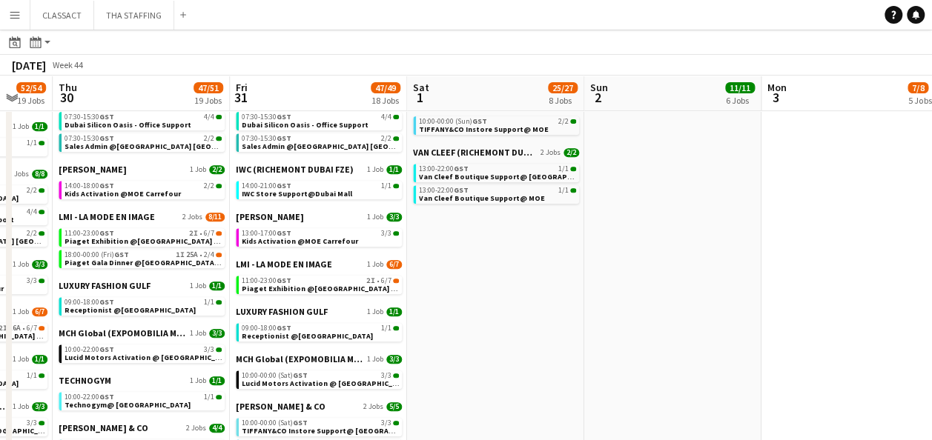
drag, startPoint x: 815, startPoint y: 97, endPoint x: 342, endPoint y: 107, distance: 473.0
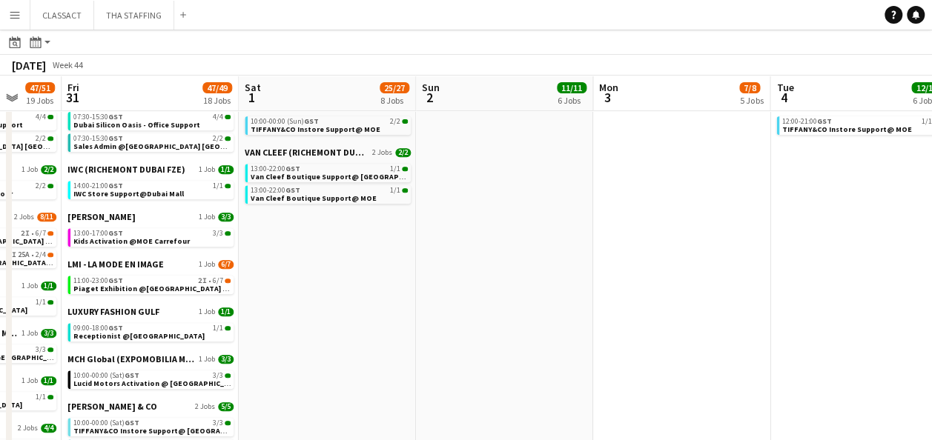
scroll to position [0, 358]
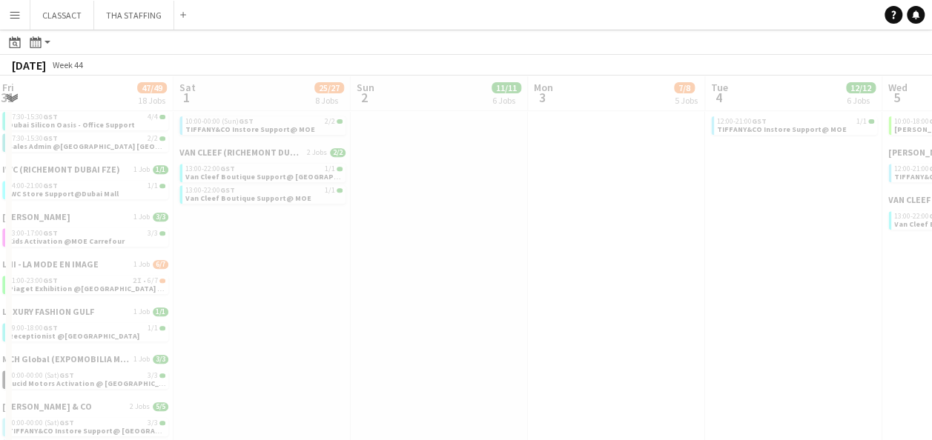
drag, startPoint x: 815, startPoint y: 89, endPoint x: 366, endPoint y: 100, distance: 448.5
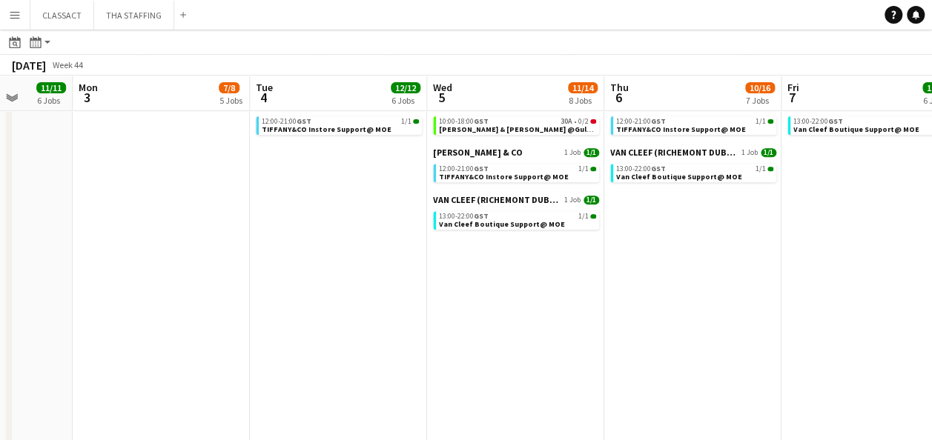
scroll to position [0, 480]
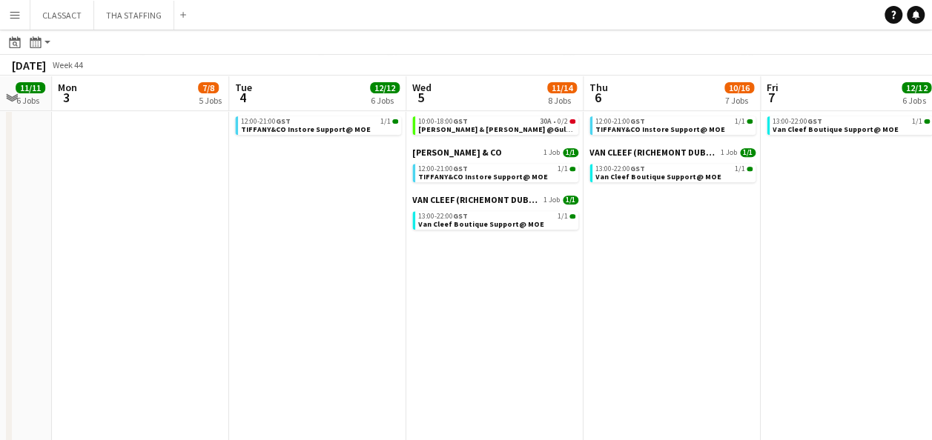
drag, startPoint x: 772, startPoint y: 96, endPoint x: 296, endPoint y: 119, distance: 476.4
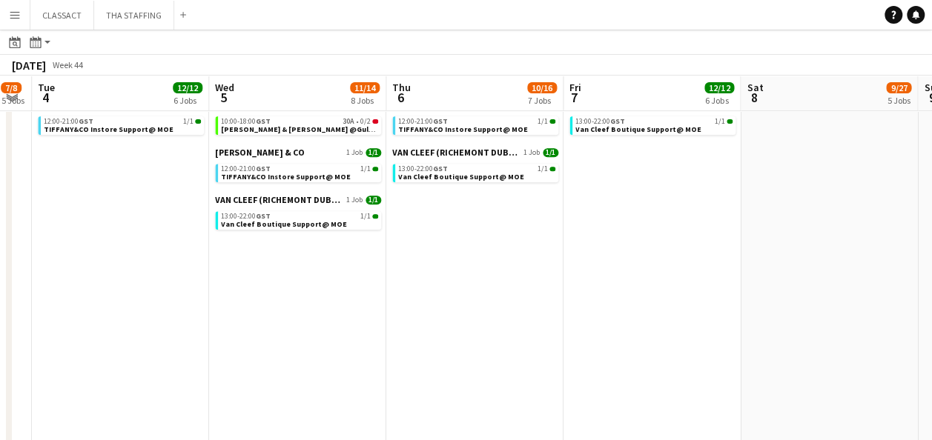
scroll to position [0, 360]
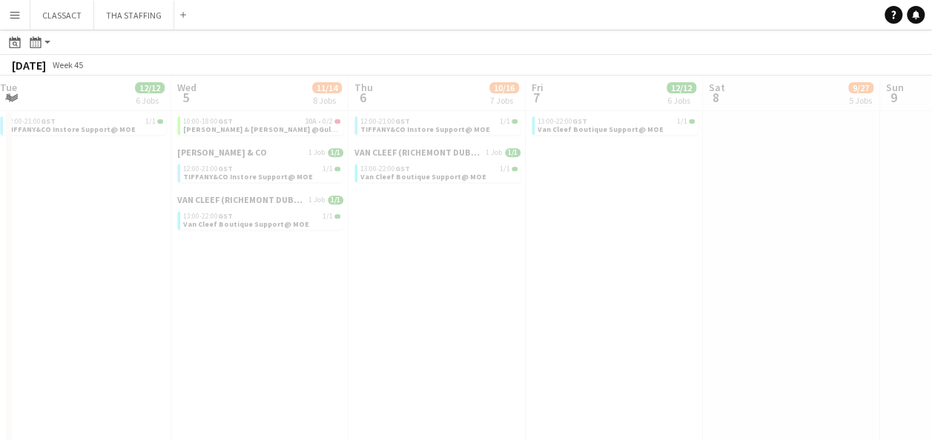
drag, startPoint x: 701, startPoint y: 84, endPoint x: 393, endPoint y: 90, distance: 308.4
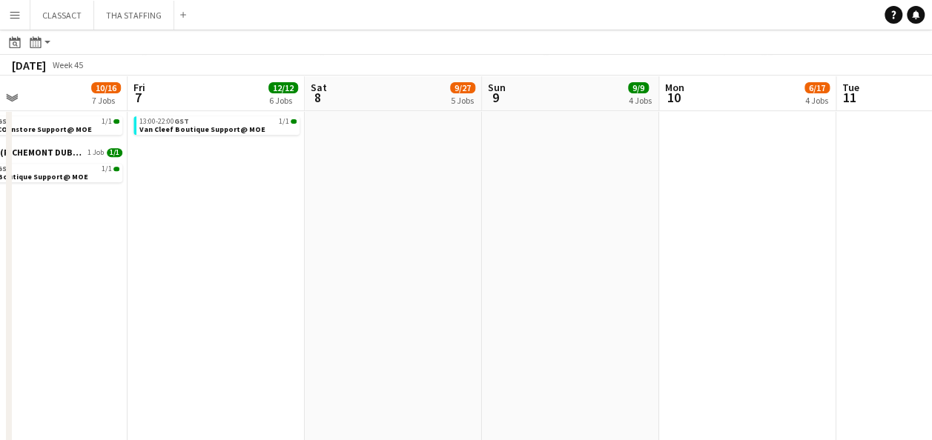
scroll to position [0, 466]
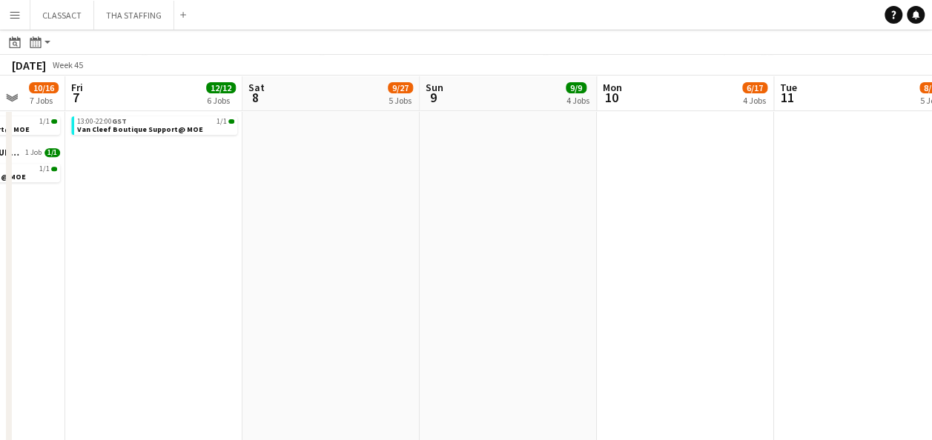
drag, startPoint x: 823, startPoint y: 87, endPoint x: 362, endPoint y: 96, distance: 460.4
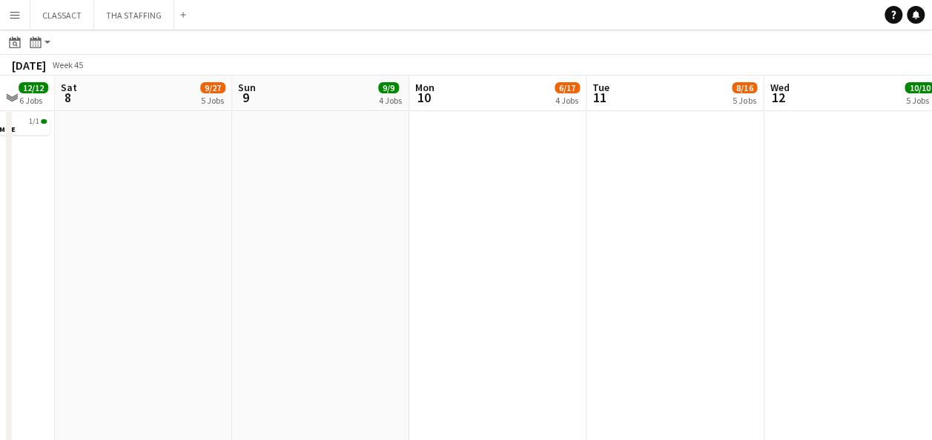
scroll to position [0, 359]
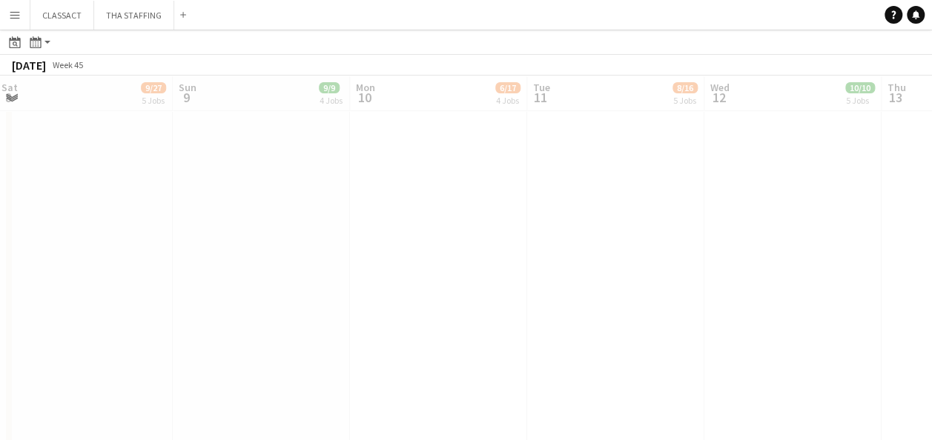
drag, startPoint x: 711, startPoint y: 89, endPoint x: 350, endPoint y: 99, distance: 361.1
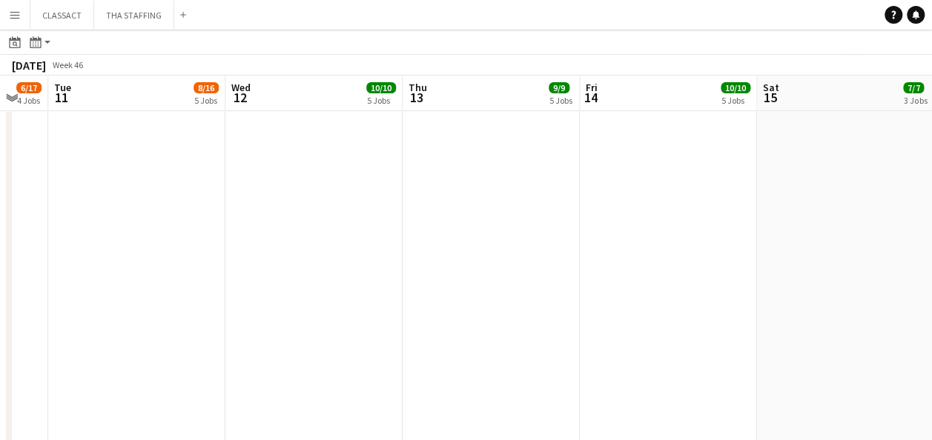
scroll to position [0, 503]
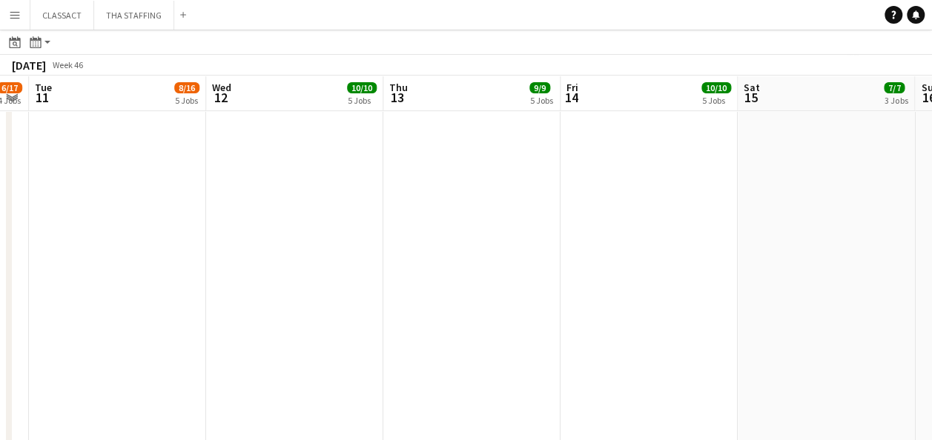
drag, startPoint x: 759, startPoint y: 95, endPoint x: 261, endPoint y: 108, distance: 498.2
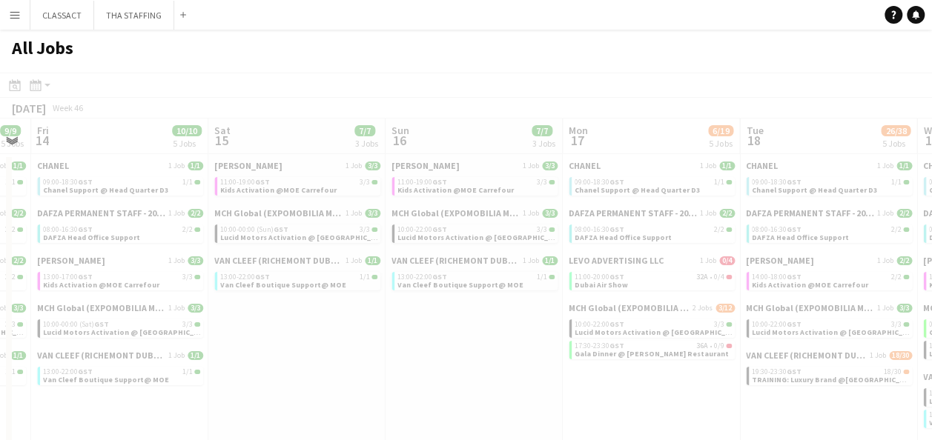
scroll to position [0, 368]
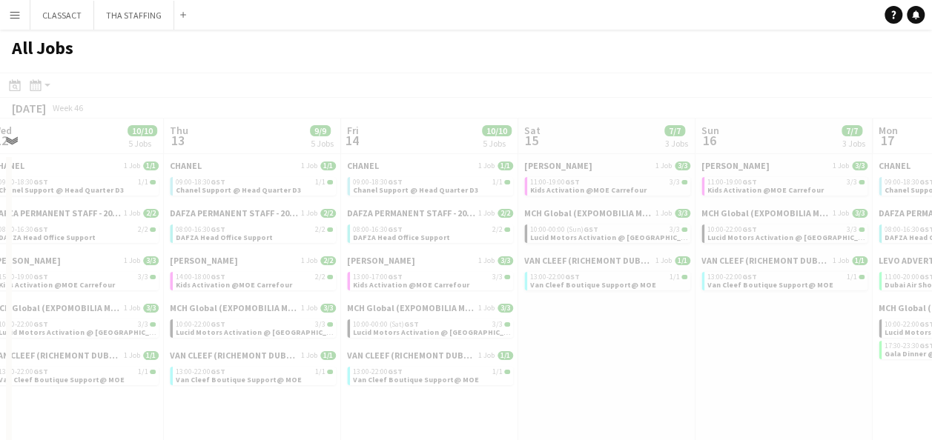
drag, startPoint x: 812, startPoint y: 126, endPoint x: 221, endPoint y: 132, distance: 591.5
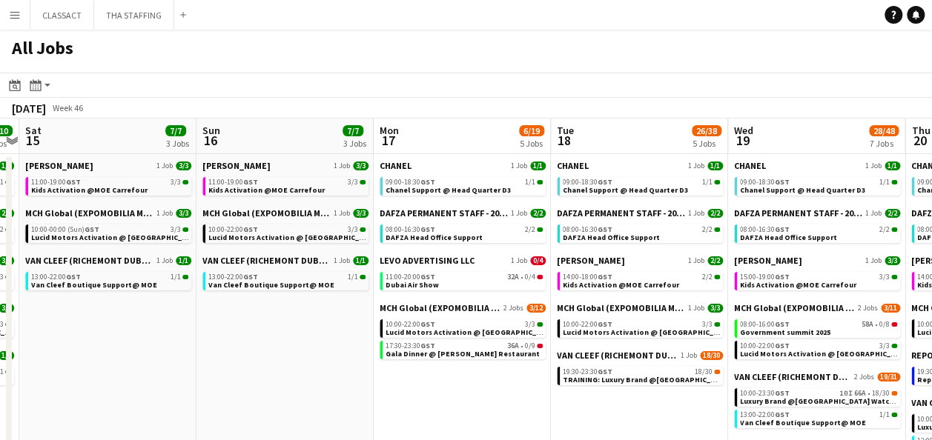
scroll to position [0, 535]
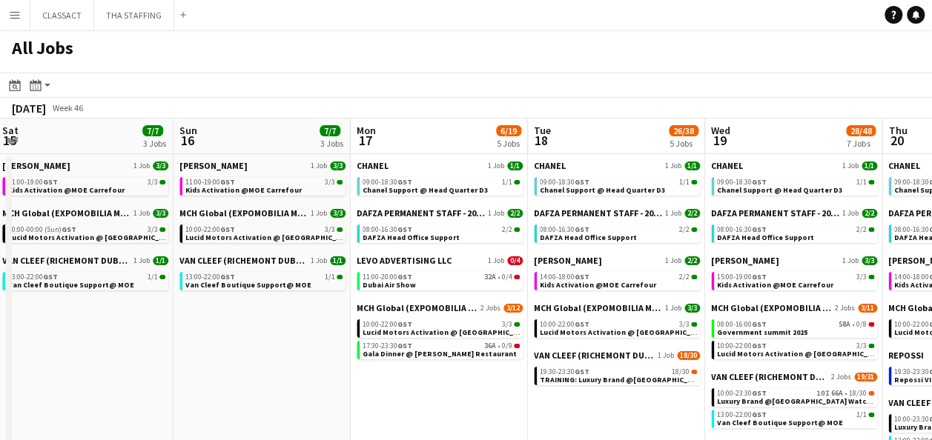
drag, startPoint x: 790, startPoint y: 132, endPoint x: 268, endPoint y: 137, distance: 521.8
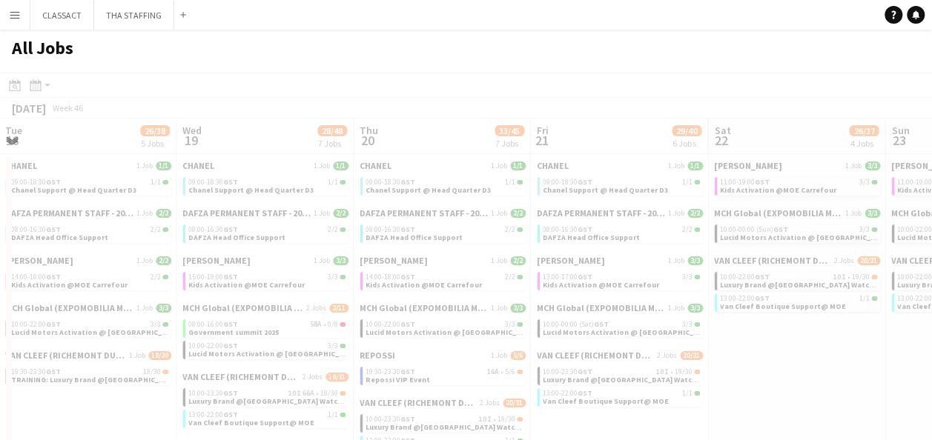
scroll to position [0, 359]
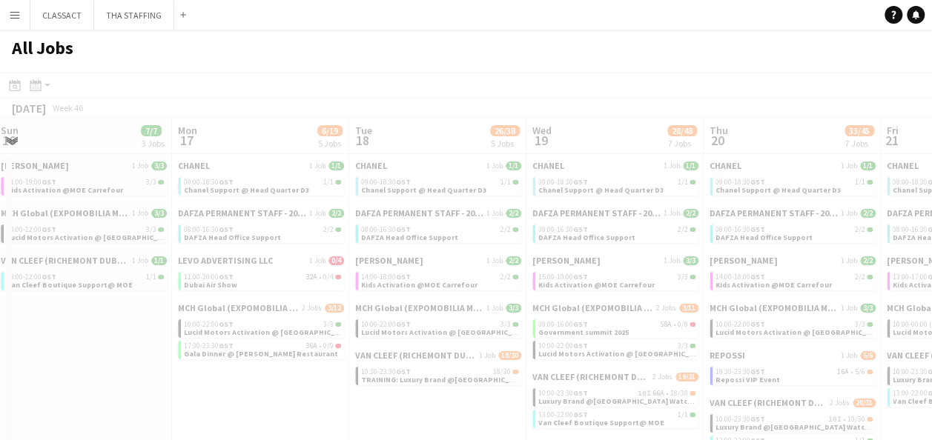
drag, startPoint x: 793, startPoint y: 133, endPoint x: 575, endPoint y: 149, distance: 218.5
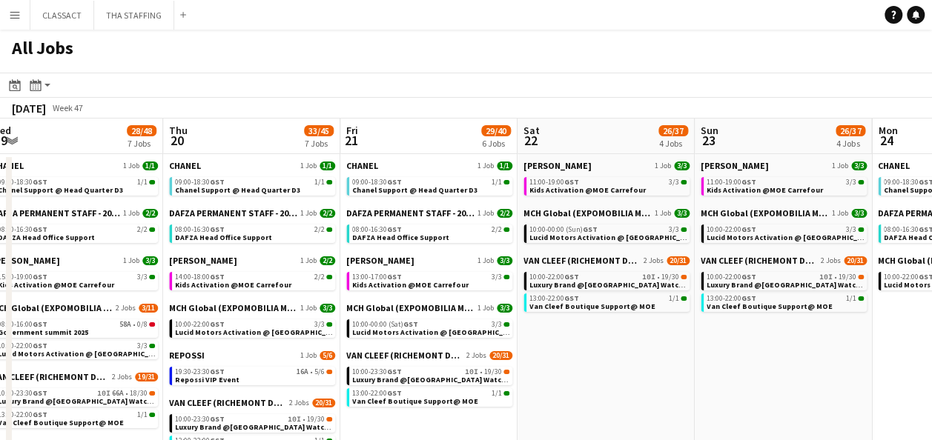
drag, startPoint x: 792, startPoint y: 139, endPoint x: 255, endPoint y: 147, distance: 536.7
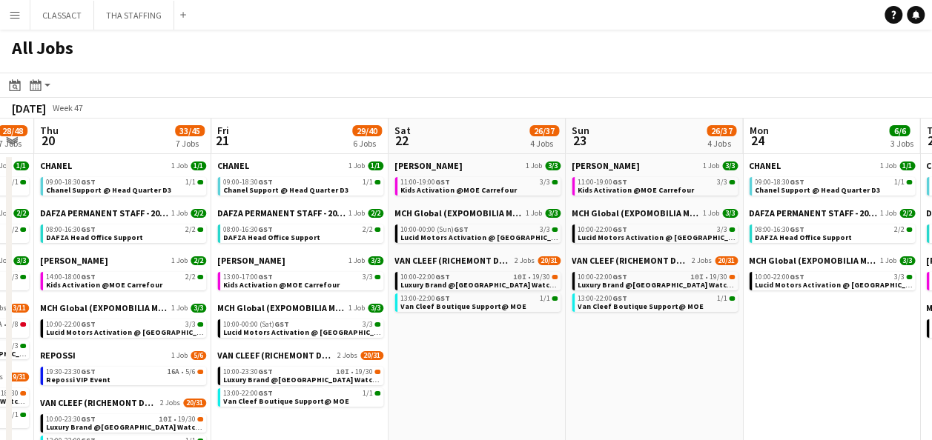
scroll to position [0, 411]
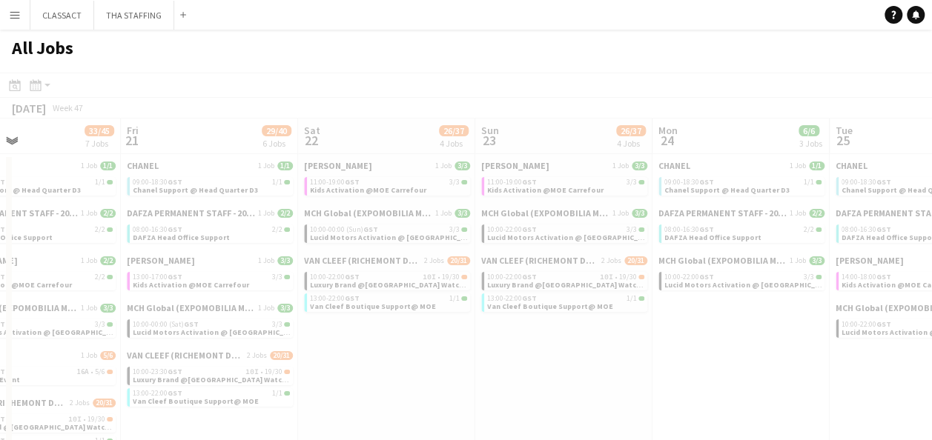
drag, startPoint x: 743, startPoint y: 136, endPoint x: 169, endPoint y: 153, distance: 574.6
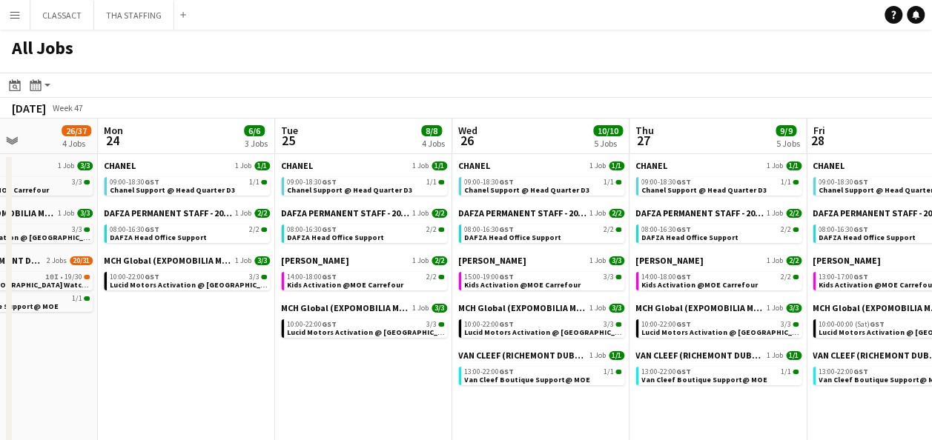
scroll to position [0, 611]
drag, startPoint x: 743, startPoint y: 132, endPoint x: 188, endPoint y: 147, distance: 555.3
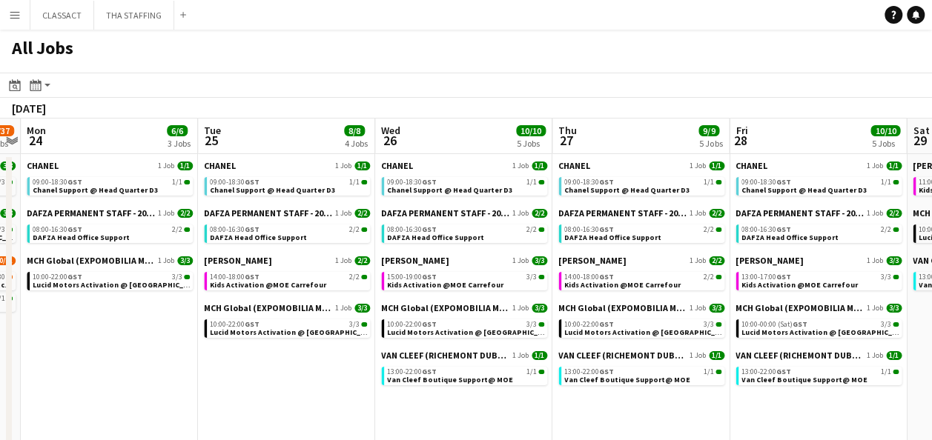
scroll to position [0, 367]
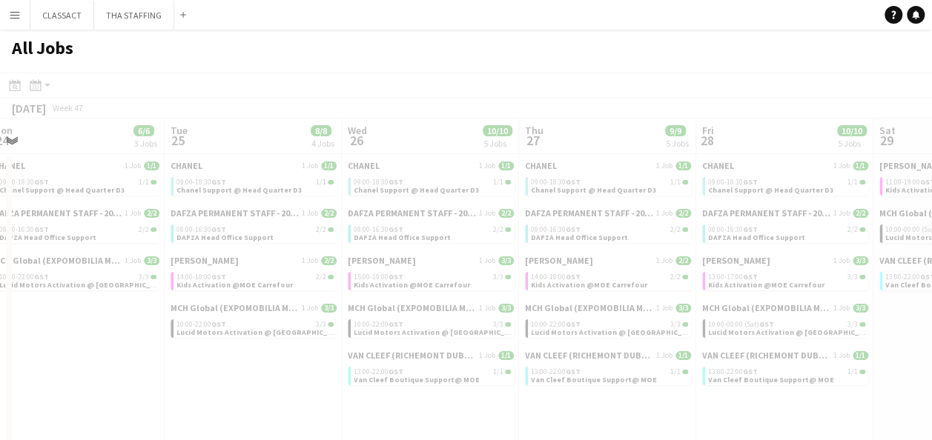
drag, startPoint x: 746, startPoint y: 141, endPoint x: 280, endPoint y: 150, distance: 465.5
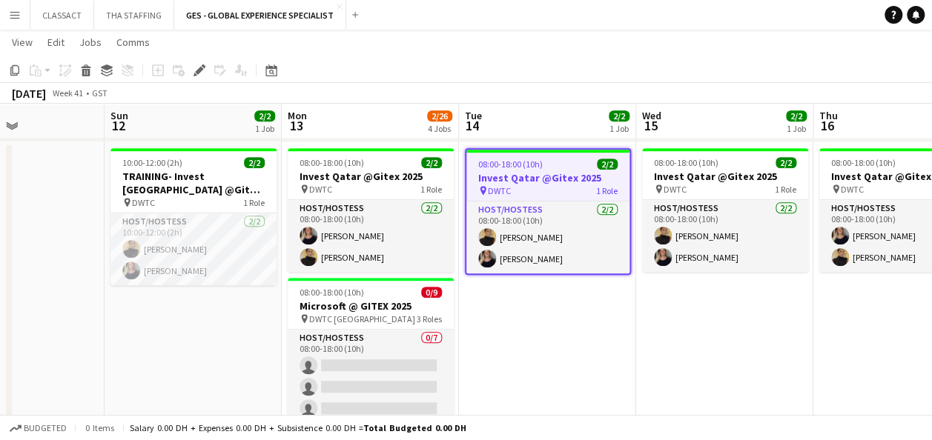
scroll to position [0, 413]
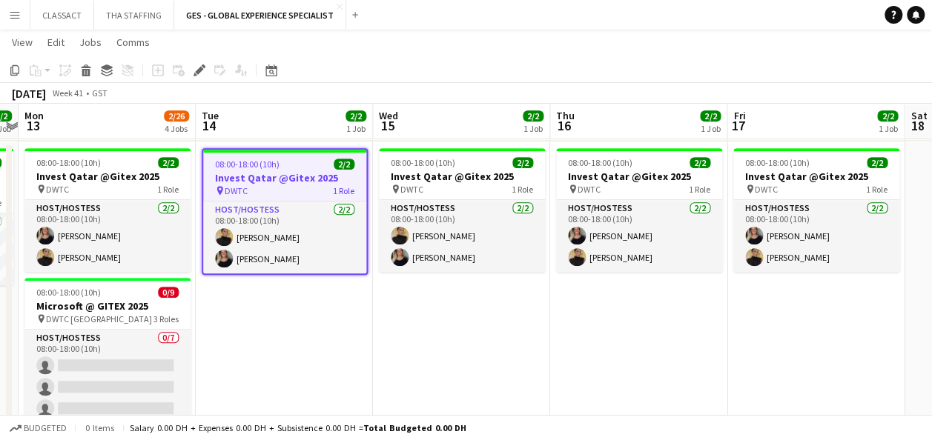
click at [287, 325] on app-calendar-viewport "Thu 9 Fri 10 Sat 11 Sun 12 2/2 1 Job Mon 13 2/26 4 Jobs Tue 14 2/2 1 Job Wed 15…" at bounding box center [466, 256] width 932 height 1139
